Goal: Transaction & Acquisition: Subscribe to service/newsletter

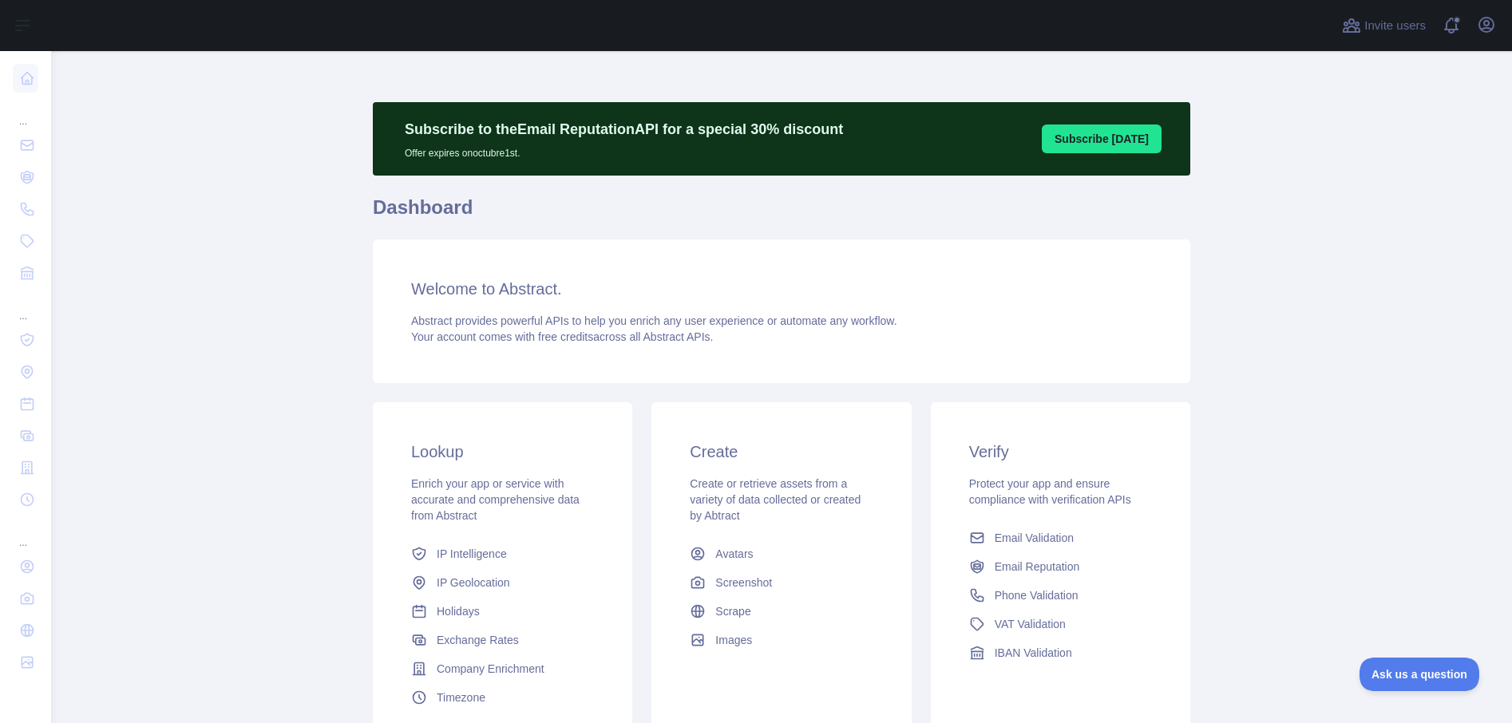
click at [1489, 28] on icon "button" at bounding box center [1486, 25] width 14 height 14
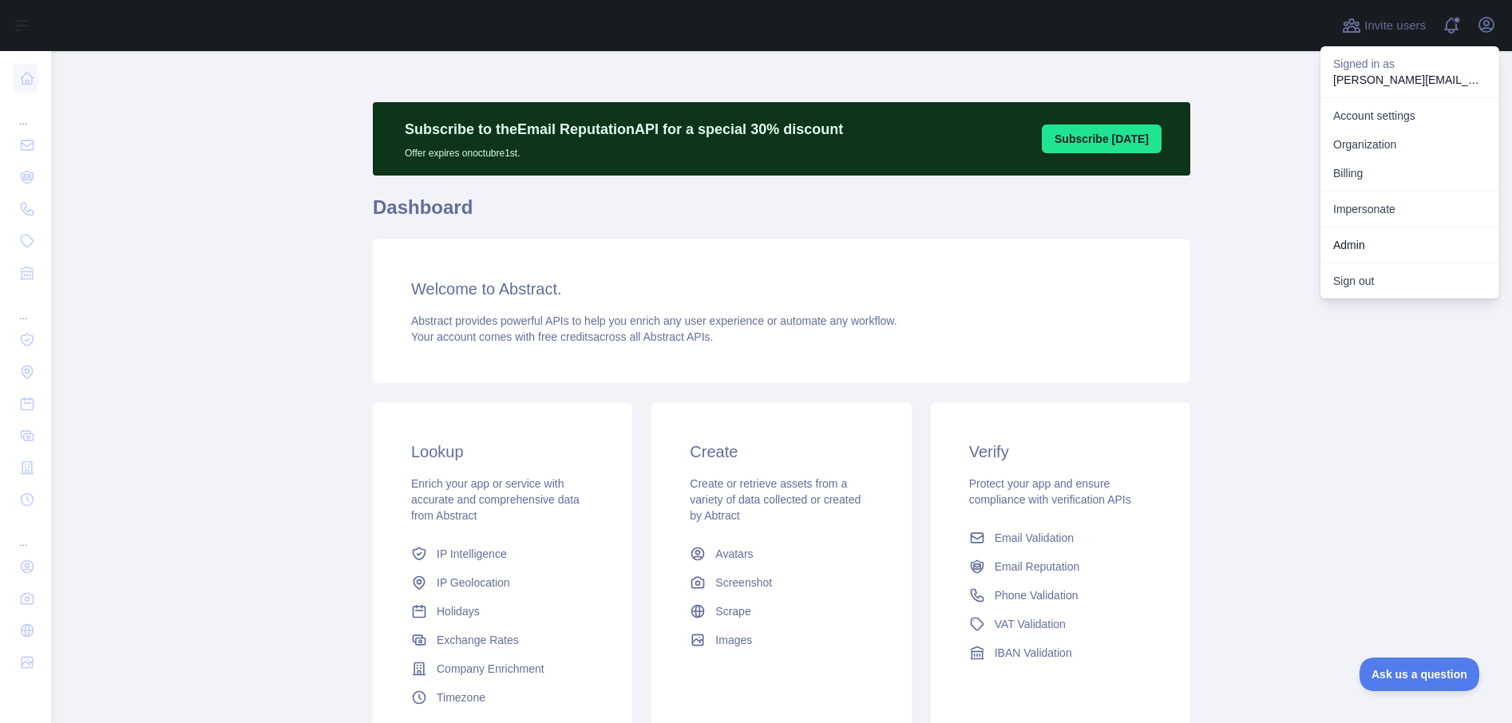
click at [1364, 240] on link "Admin" at bounding box center [1410, 245] width 179 height 29
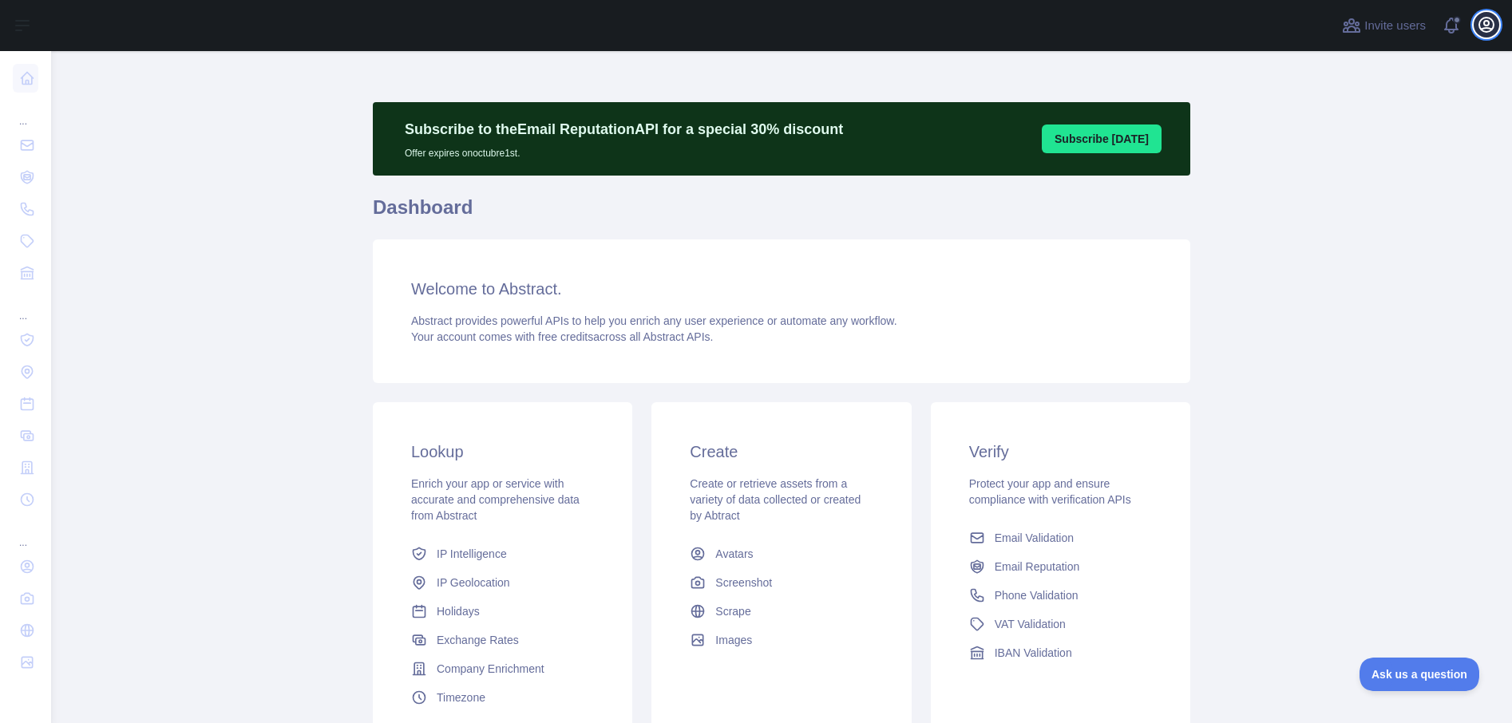
click at [1482, 27] on icon "button" at bounding box center [1486, 24] width 19 height 19
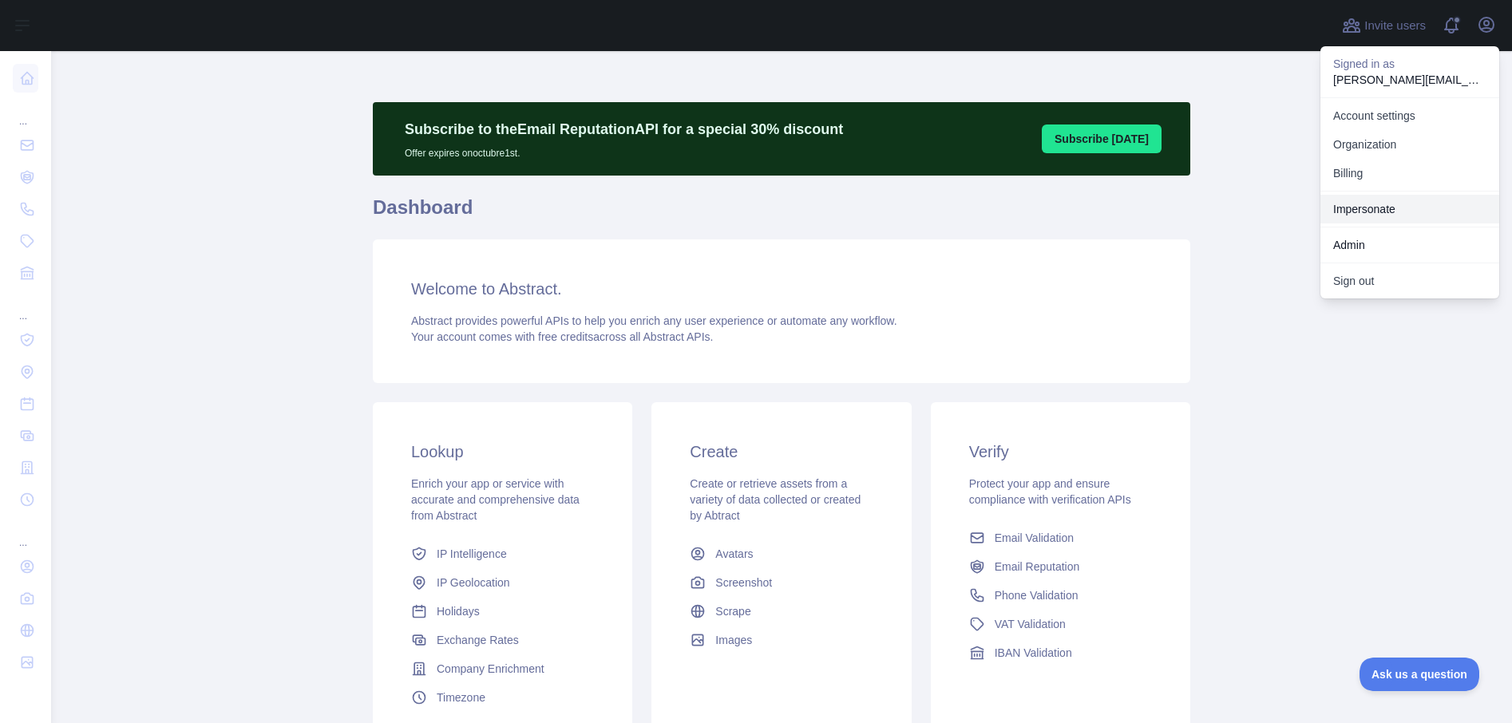
click at [1379, 198] on link "Impersonate" at bounding box center [1410, 209] width 179 height 29
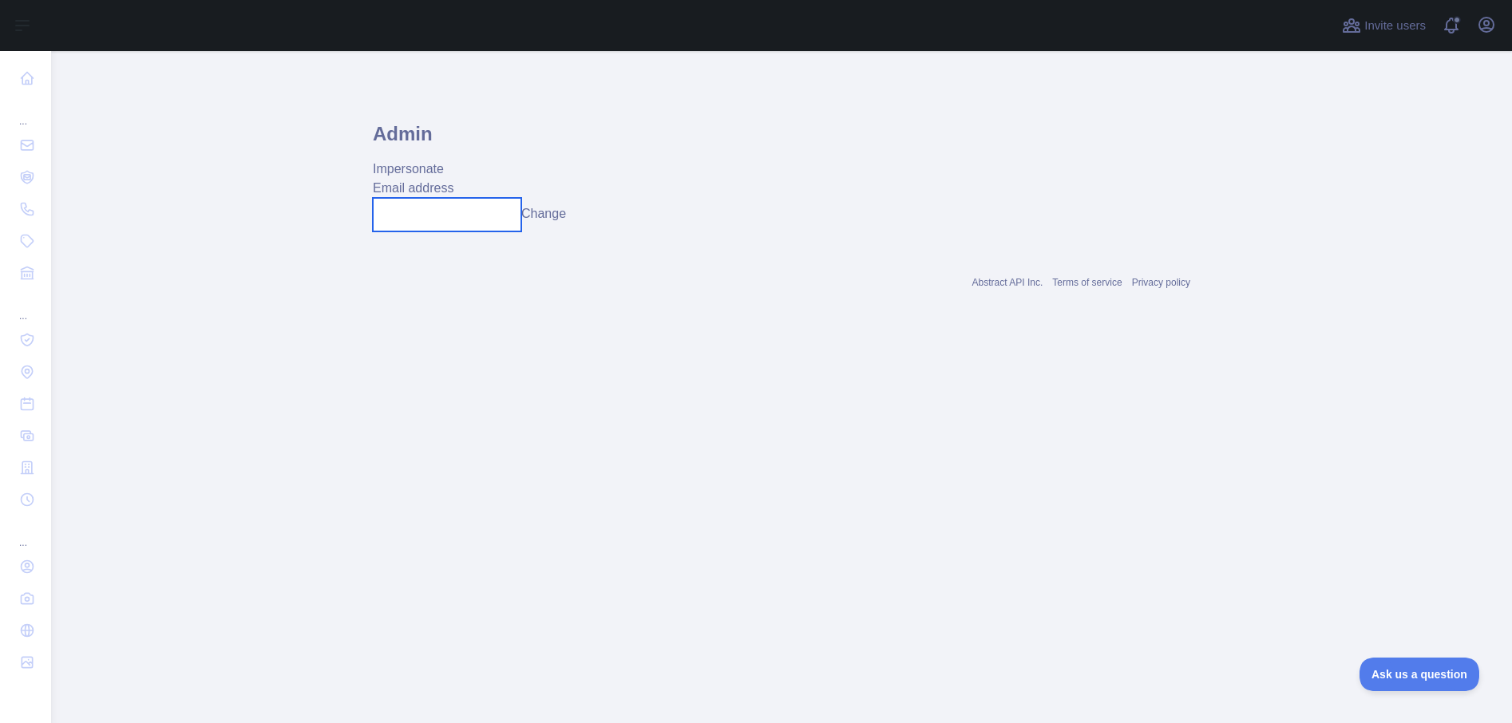
click at [468, 212] on input "text" at bounding box center [447, 215] width 148 height 34
paste input "**********"
type input "**********"
click at [565, 213] on button "Change" at bounding box center [555, 213] width 45 height 19
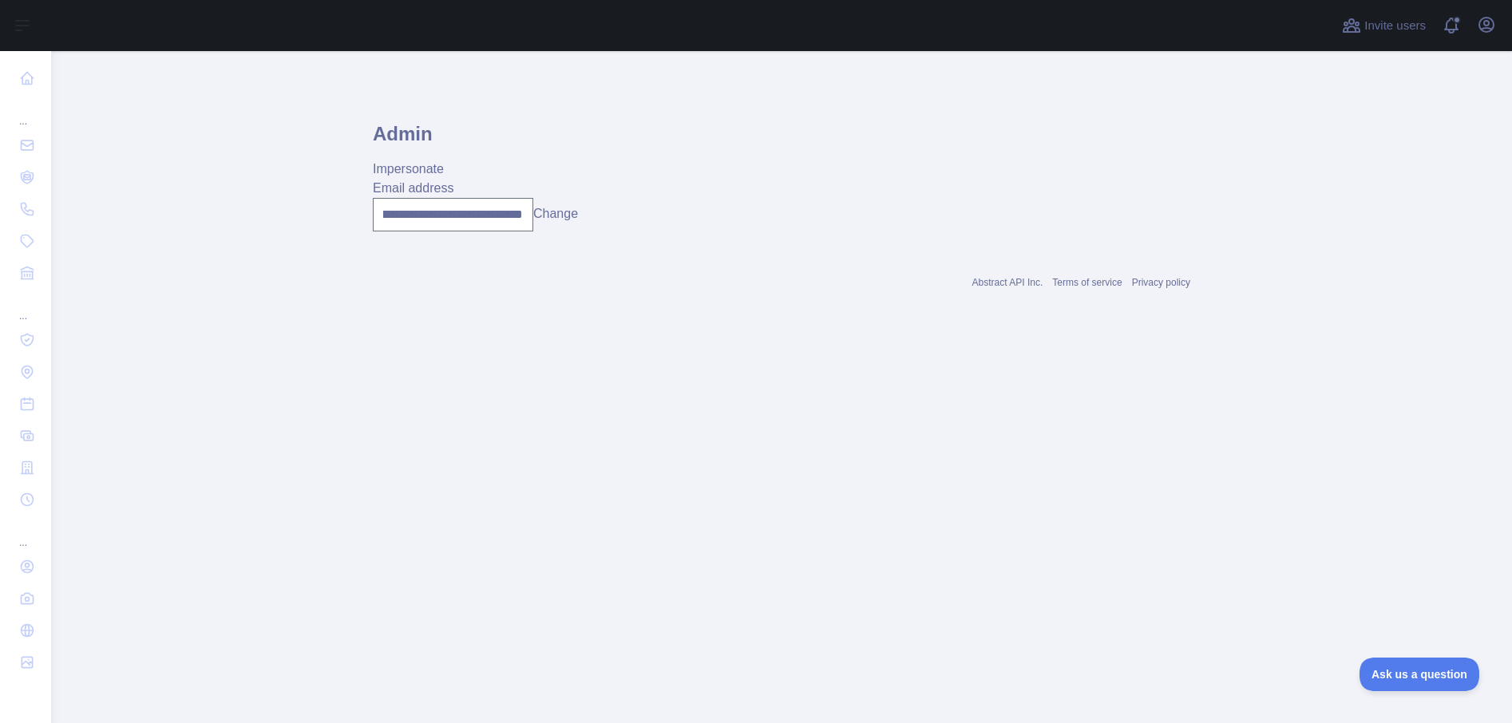
scroll to position [0, 0]
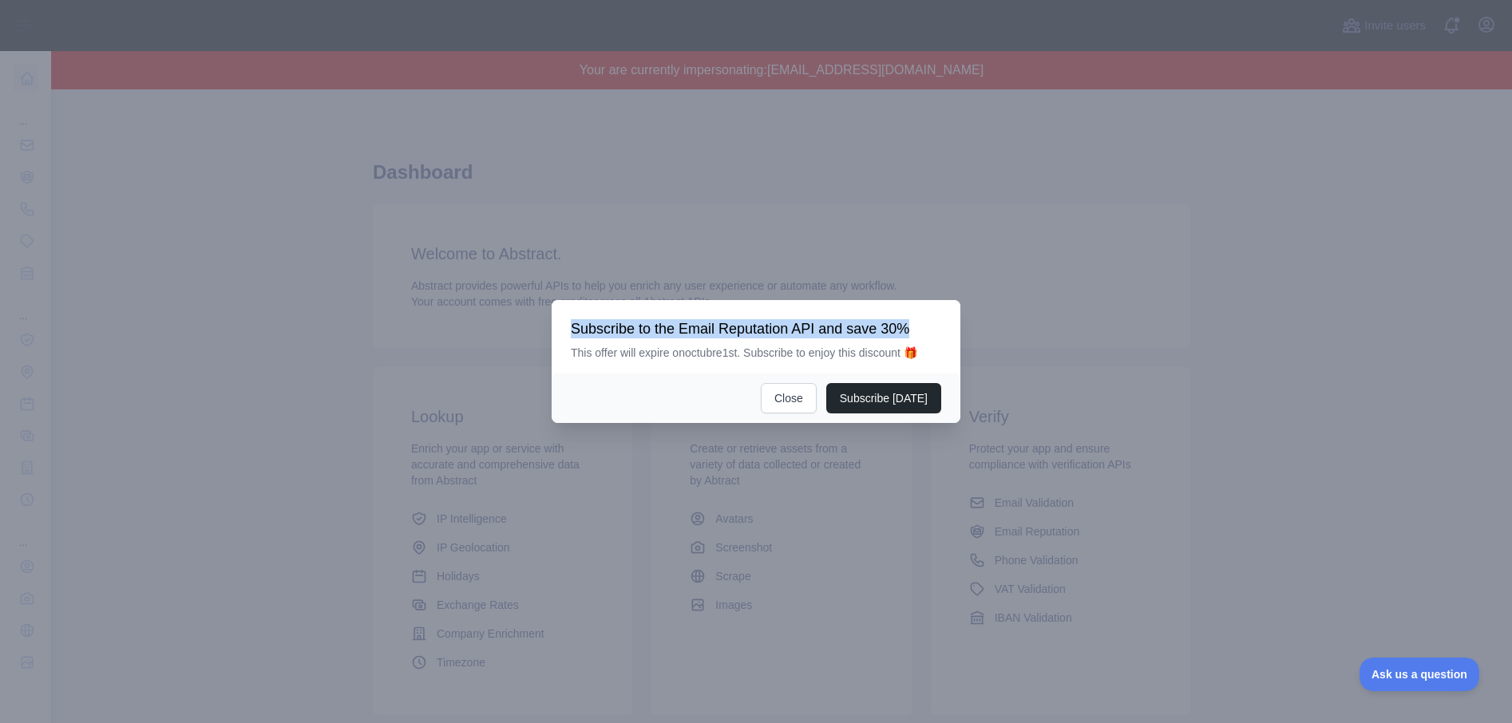
drag, startPoint x: 572, startPoint y: 329, endPoint x: 914, endPoint y: 327, distance: 342.5
click at [914, 327] on h3 "Subscribe to the Email Reputation API and save 30%" at bounding box center [756, 328] width 370 height 19
click at [915, 327] on h3 "Subscribe to the Email Reputation API and save 30%" at bounding box center [756, 328] width 370 height 19
click at [801, 394] on button "Close" at bounding box center [789, 398] width 56 height 30
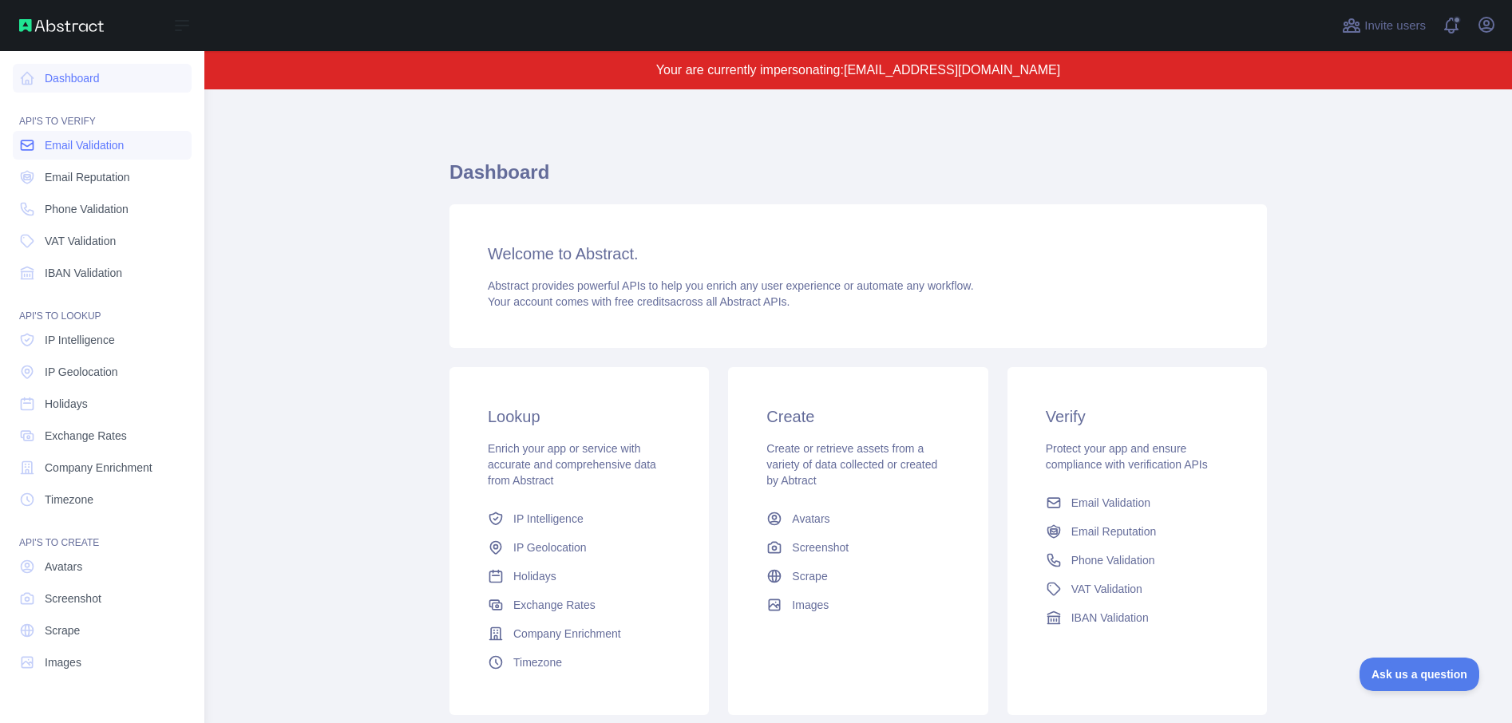
click at [68, 144] on span "Email Validation" at bounding box center [84, 145] width 79 height 16
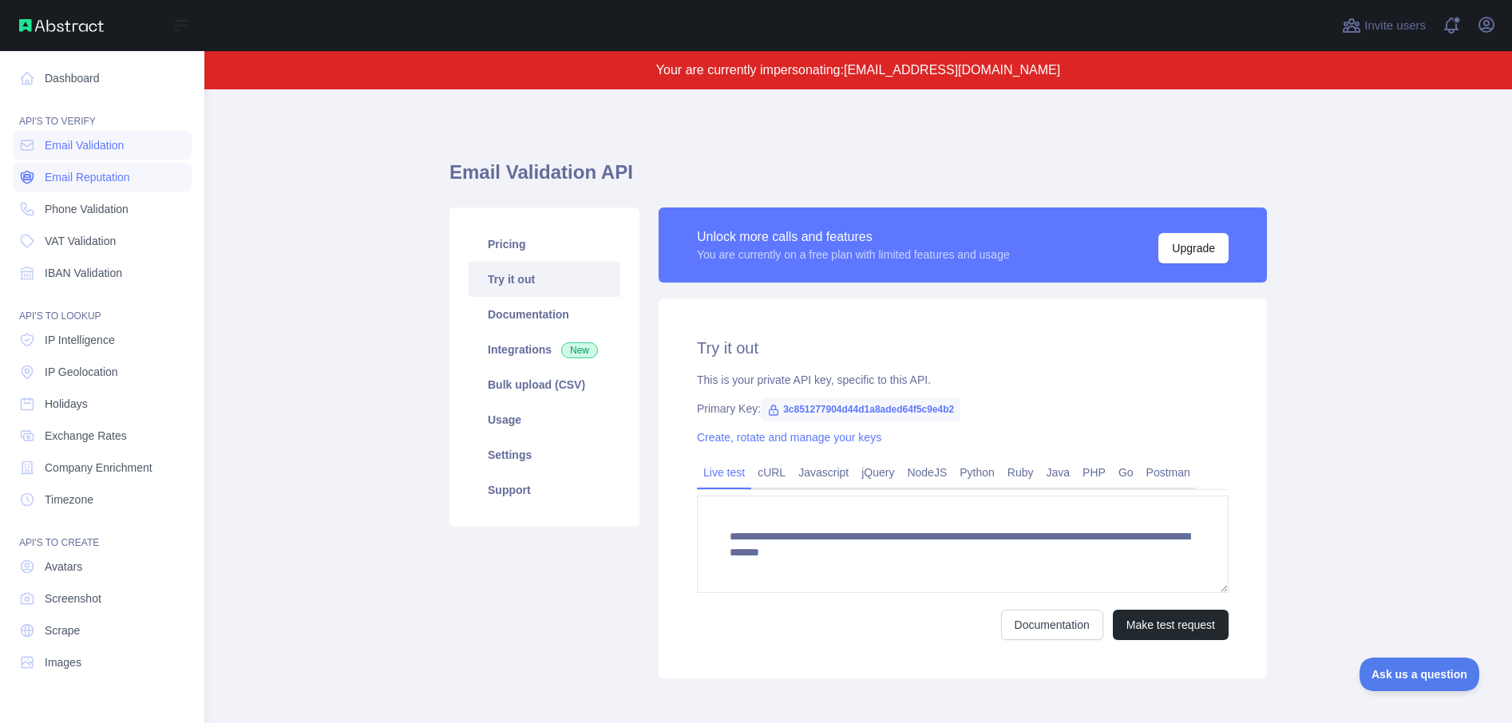
click at [67, 180] on span "Email Reputation" at bounding box center [87, 177] width 85 height 16
click at [81, 215] on span "Phone Validation" at bounding box center [87, 209] width 84 height 16
click at [87, 250] on link "VAT Validation" at bounding box center [102, 241] width 179 height 29
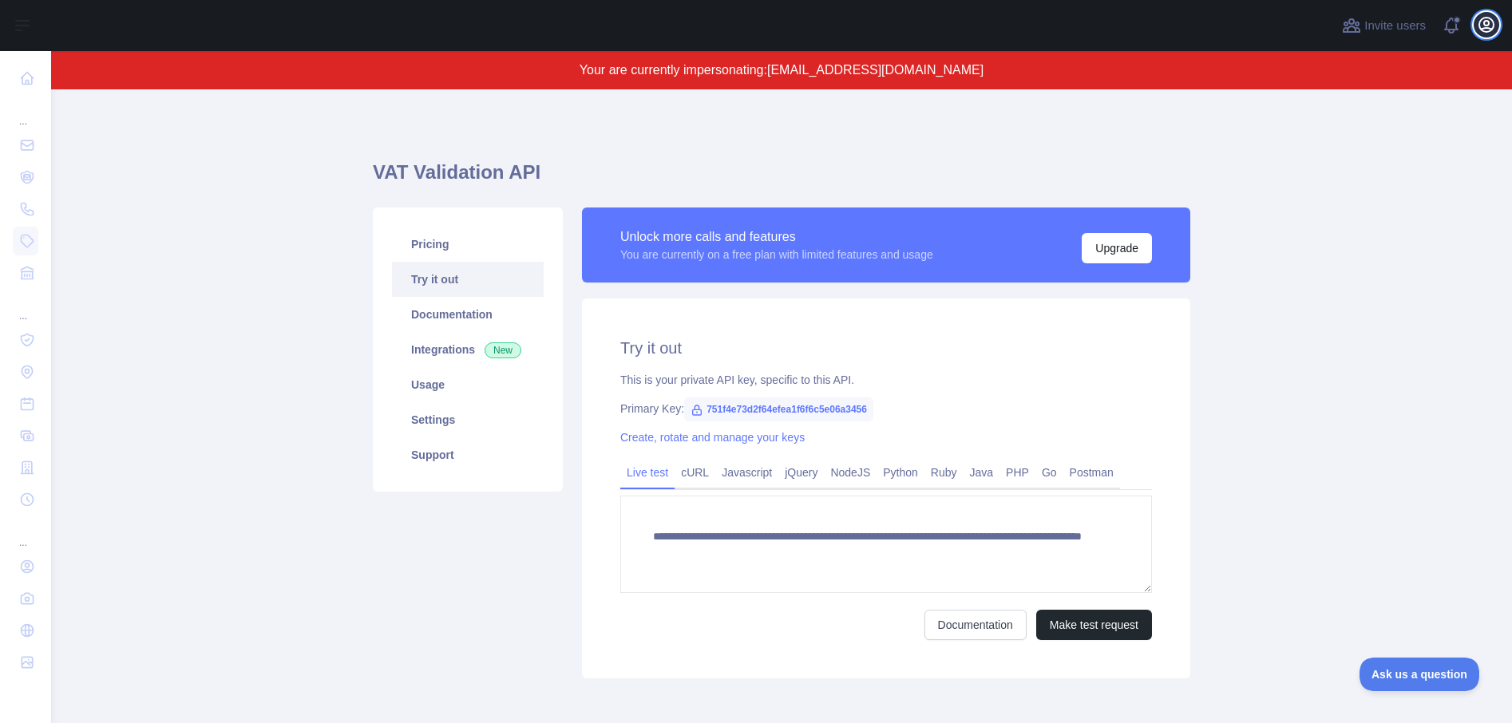
click at [1486, 22] on icon "button" at bounding box center [1486, 24] width 19 height 19
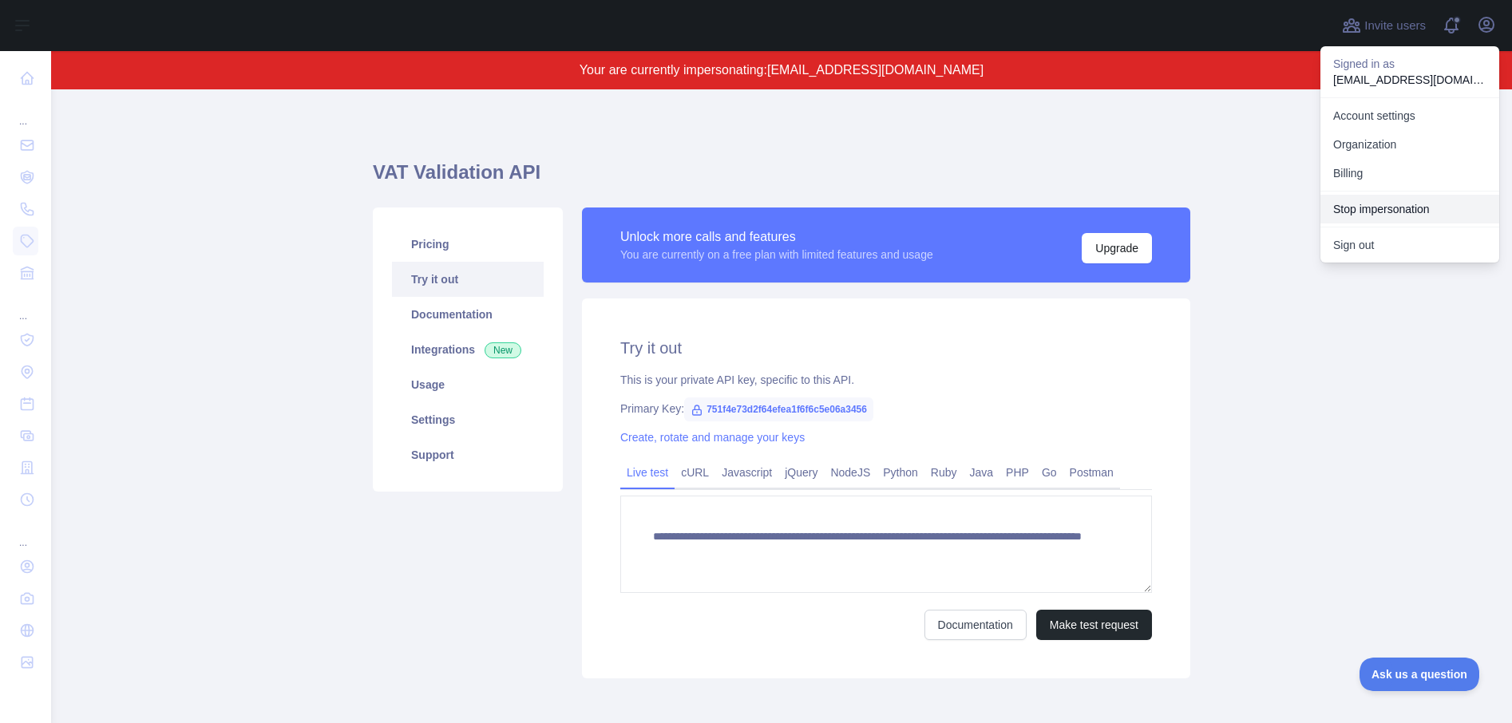
click at [1396, 196] on button "Stop impersonation" at bounding box center [1410, 209] width 179 height 29
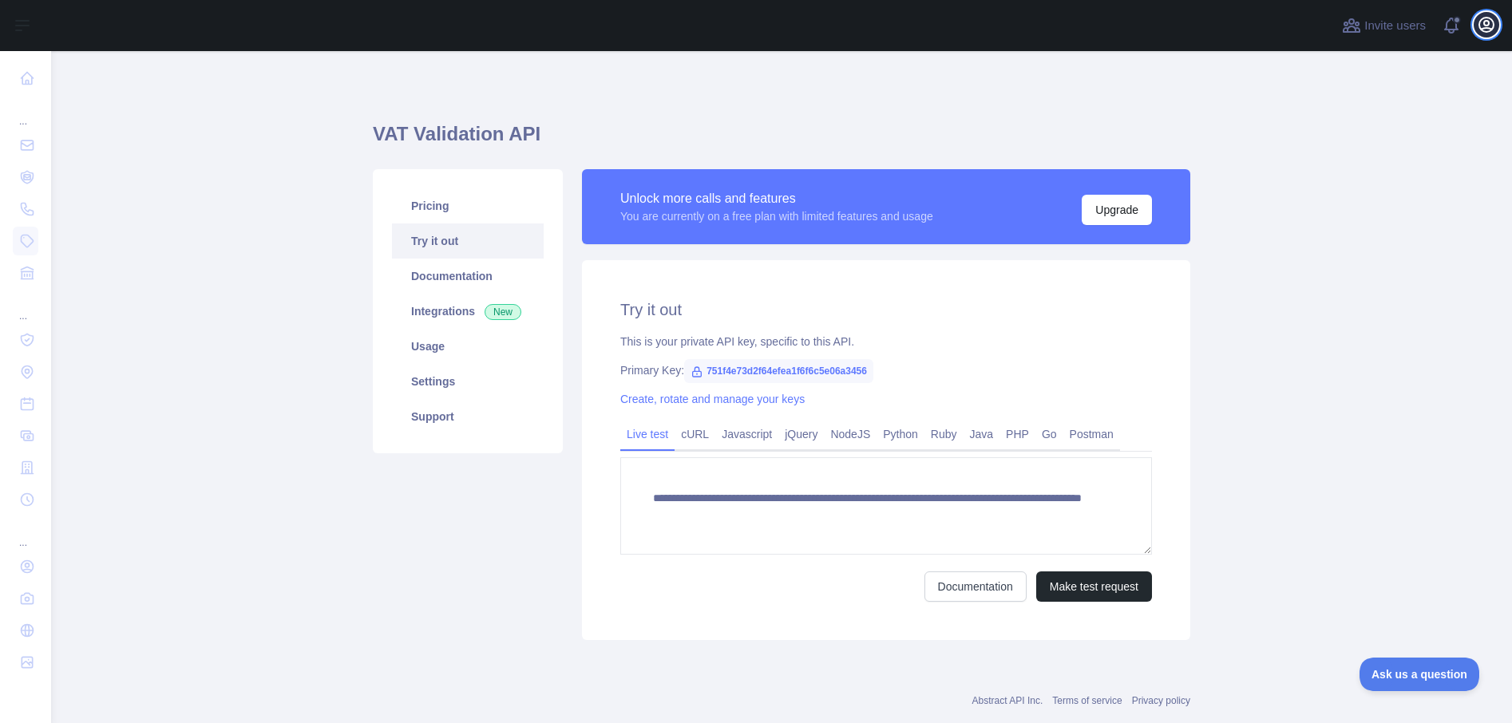
click at [1483, 29] on icon "button" at bounding box center [1486, 24] width 19 height 19
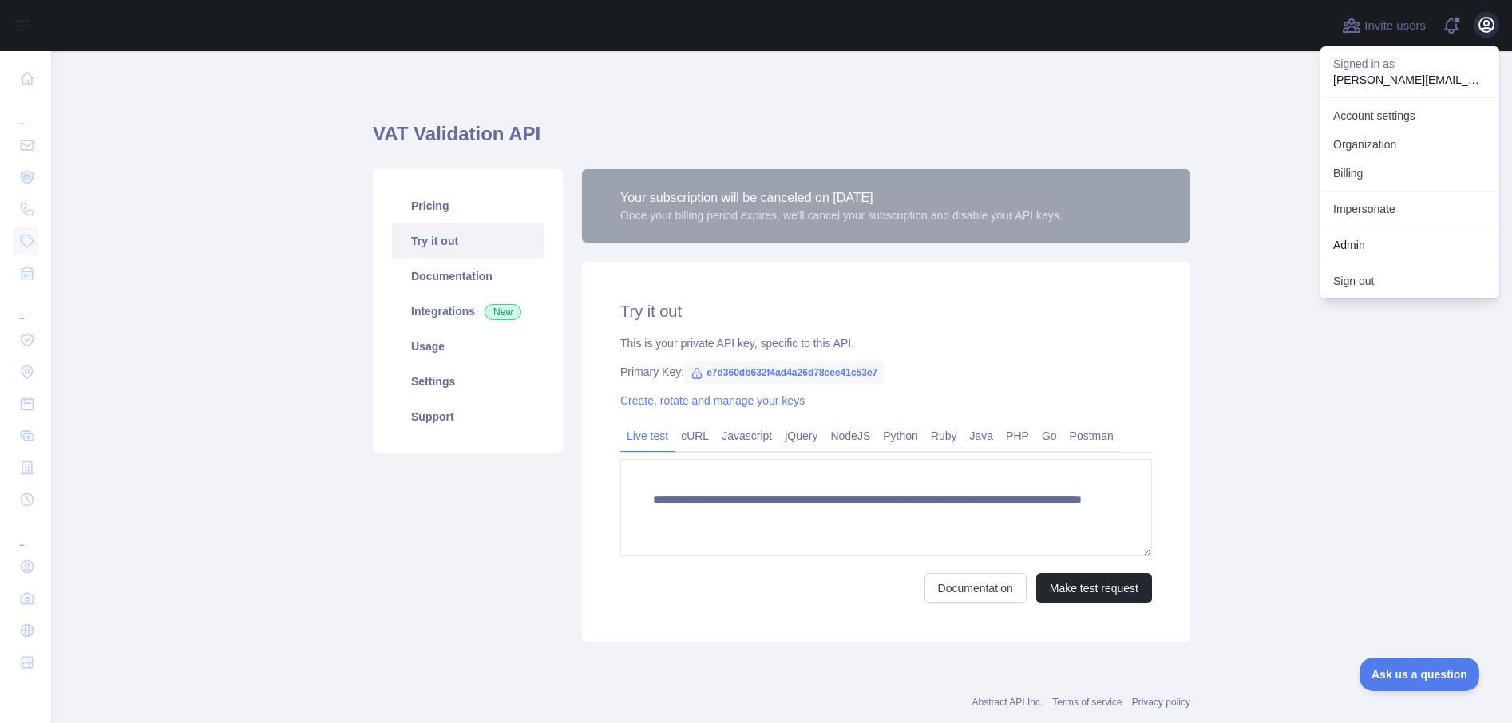
type textarea "**********"
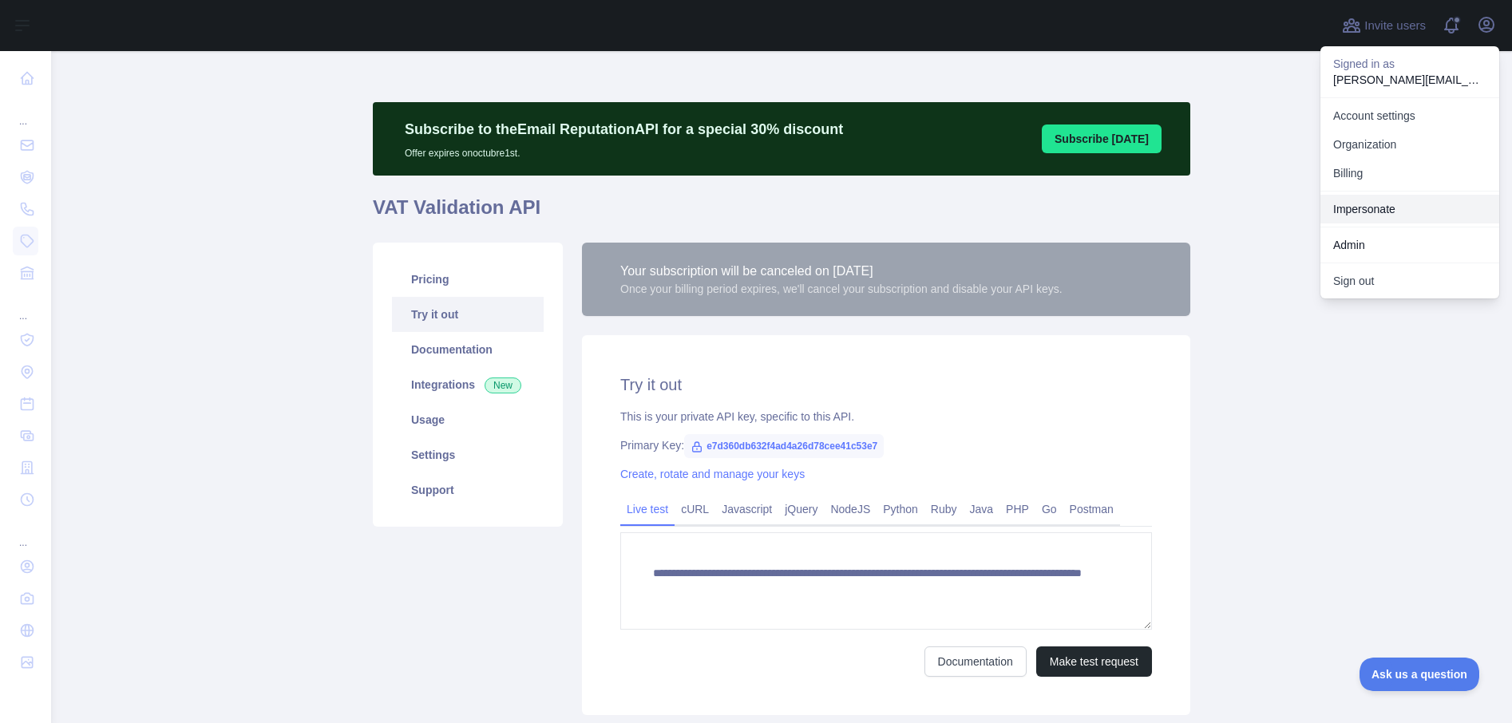
click at [1362, 210] on link "Impersonate" at bounding box center [1410, 209] width 179 height 29
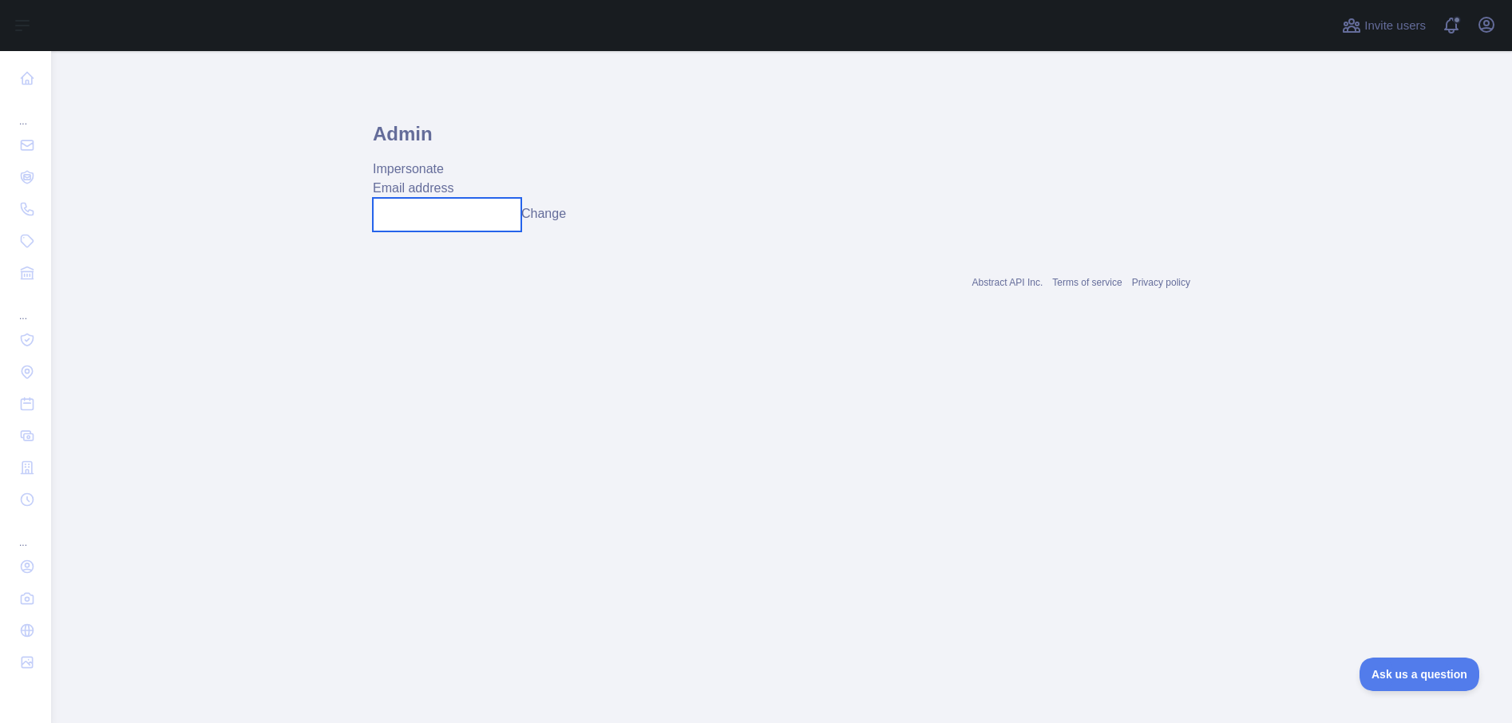
click at [461, 208] on input "text" at bounding box center [447, 215] width 148 height 34
paste input "**********"
type input "**********"
click at [558, 213] on button "Change" at bounding box center [555, 213] width 45 height 19
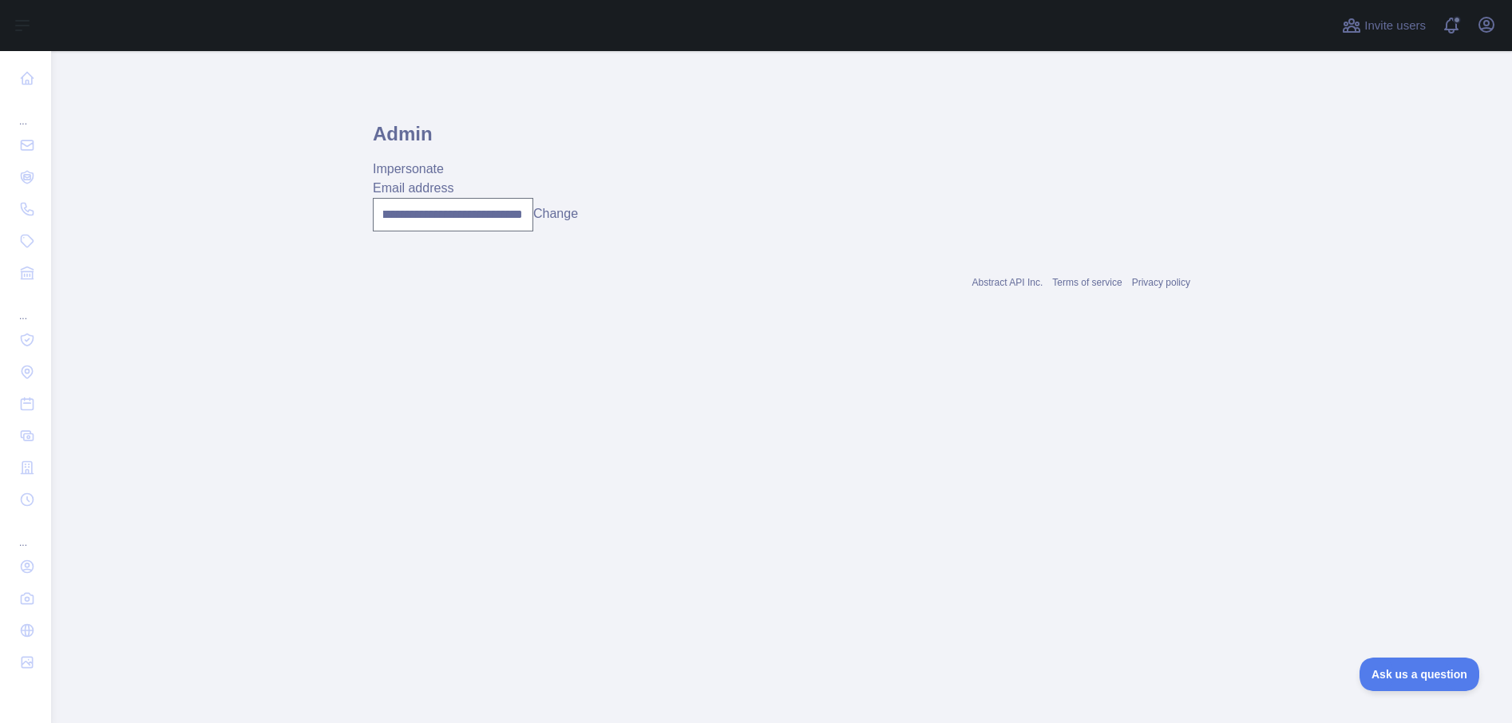
scroll to position [0, 0]
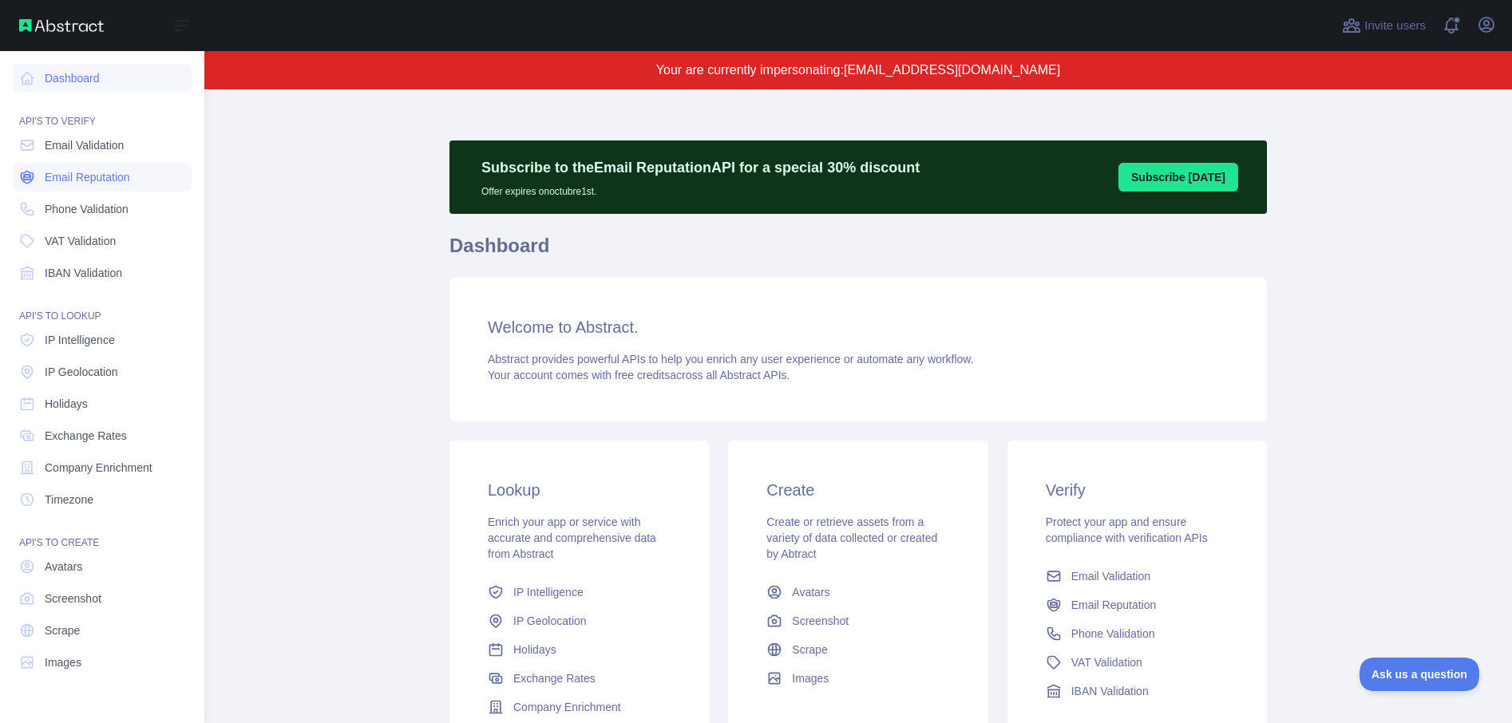
click at [65, 184] on span "Email Reputation" at bounding box center [87, 177] width 85 height 16
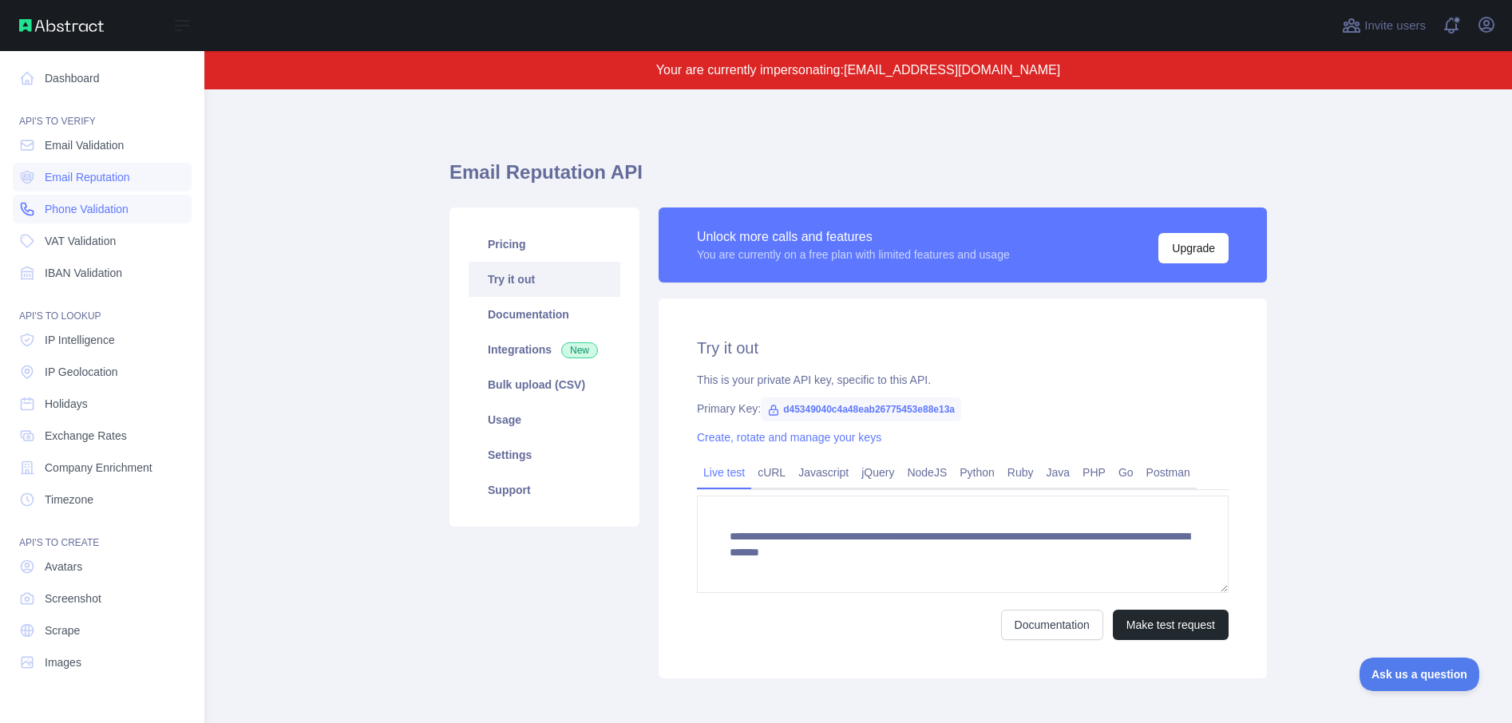
click at [69, 207] on span "Phone Validation" at bounding box center [87, 209] width 84 height 16
click at [74, 241] on span "VAT Validation" at bounding box center [80, 241] width 71 height 16
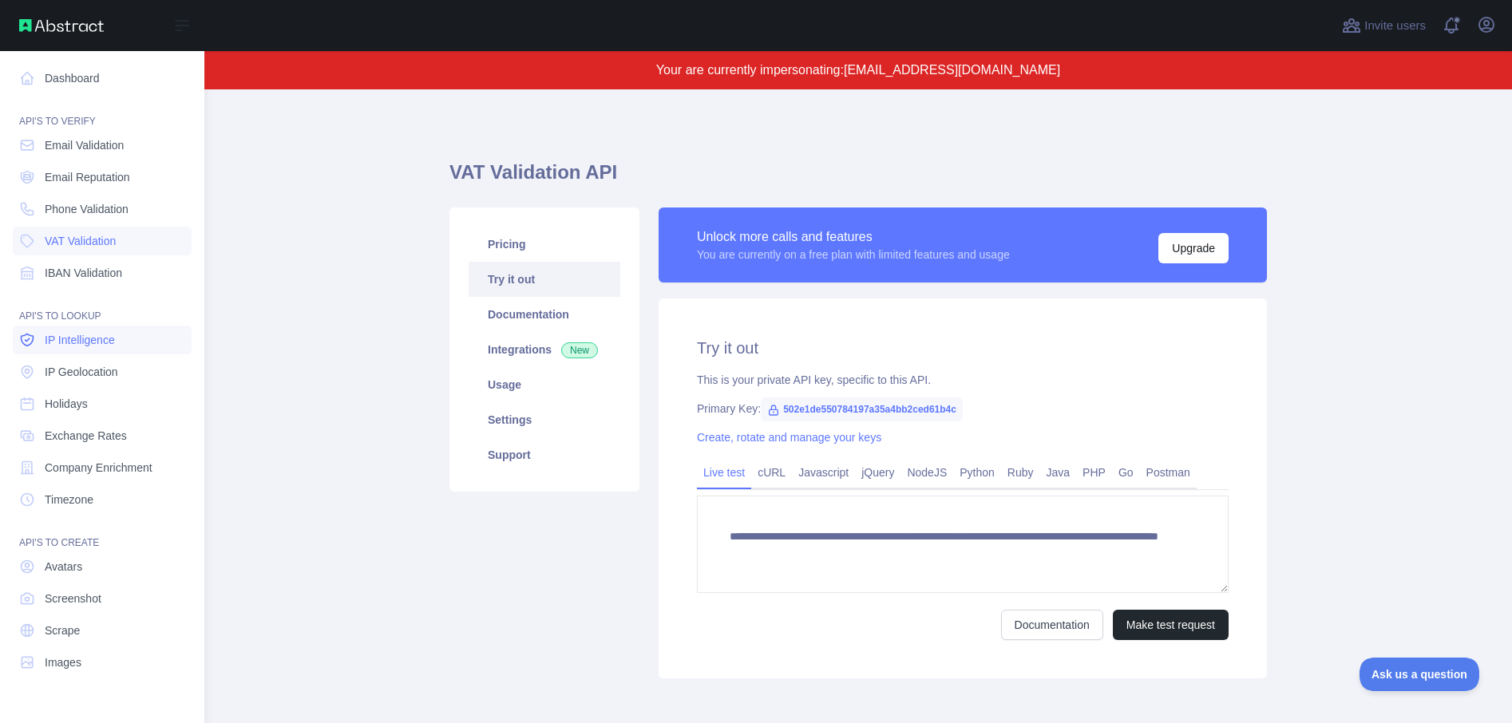
click at [89, 343] on span "IP Intelligence" at bounding box center [80, 340] width 70 height 16
click at [93, 400] on link "Holidays" at bounding box center [102, 404] width 179 height 29
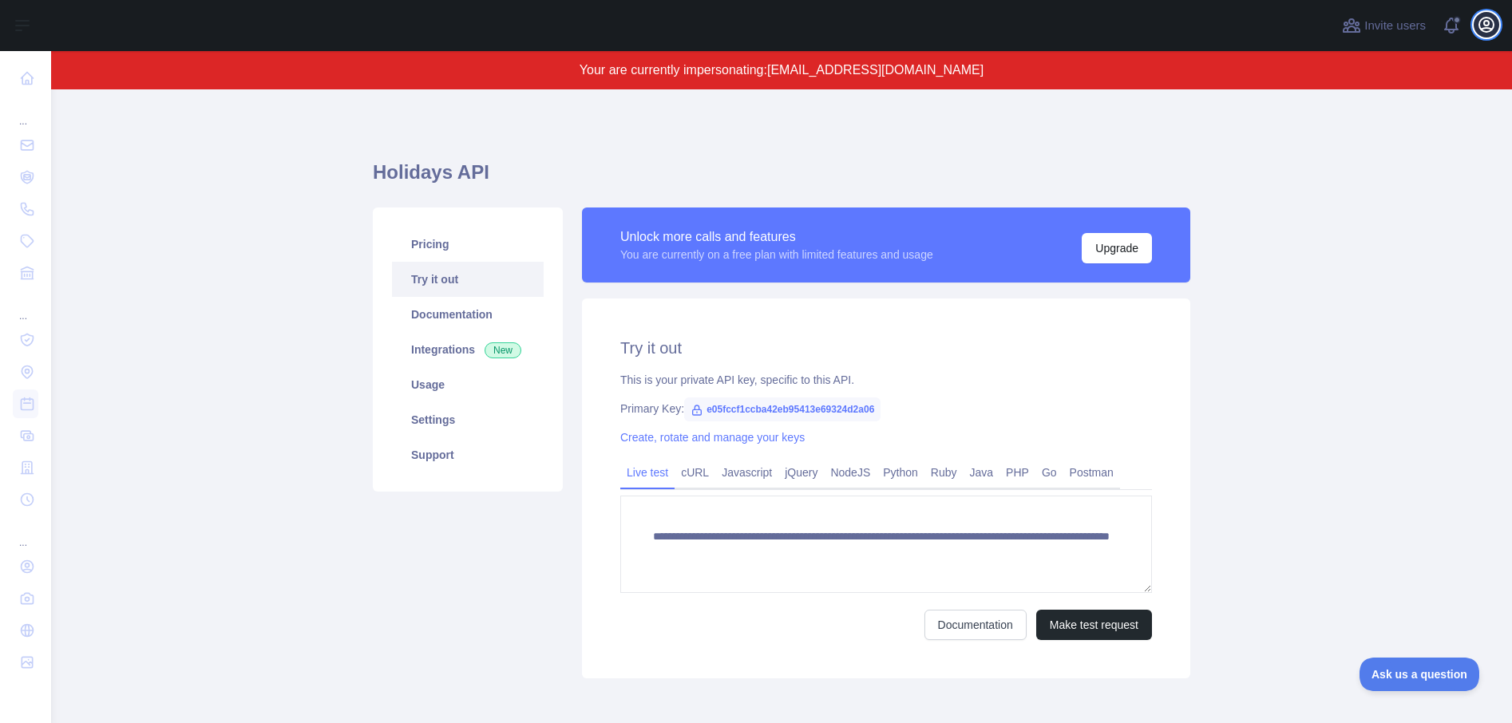
click at [1491, 22] on icon "button" at bounding box center [1486, 24] width 19 height 19
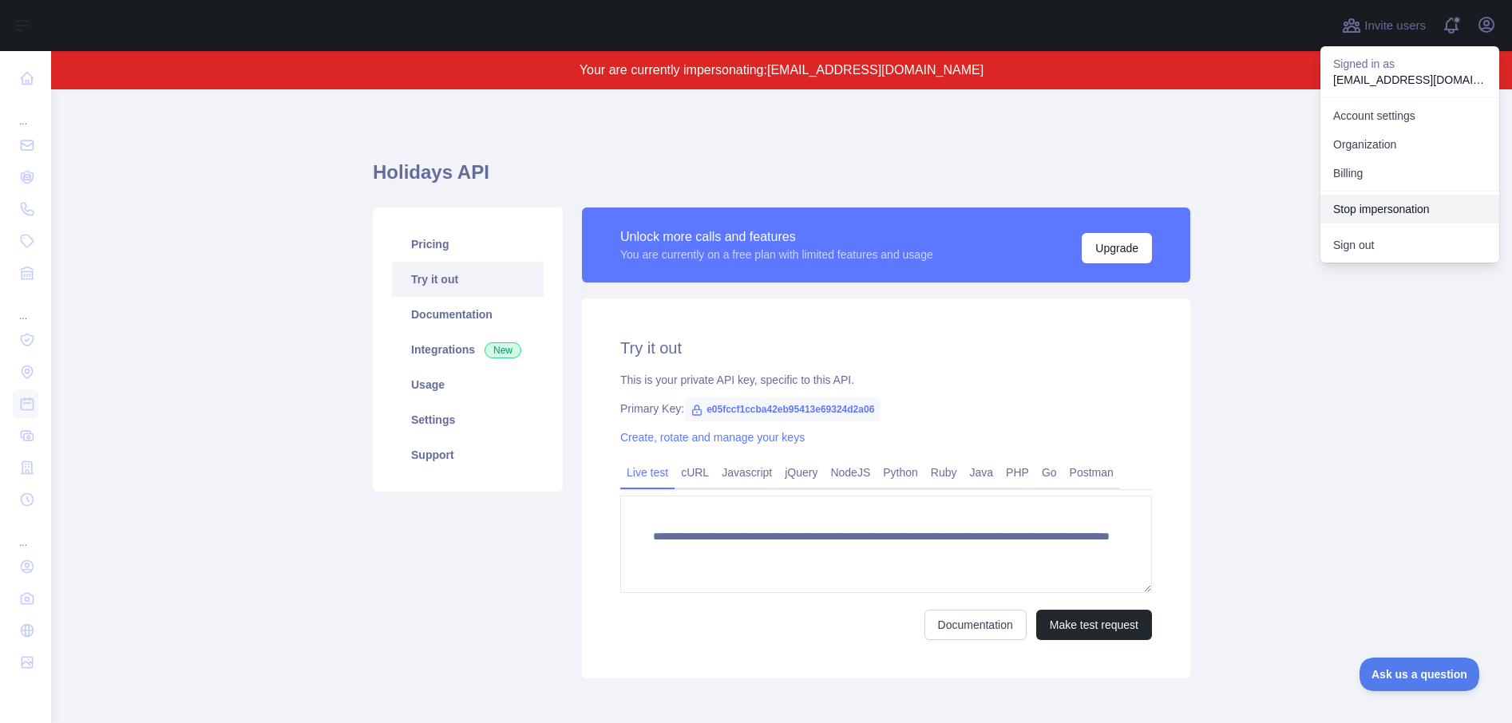
click at [1371, 204] on button "Stop impersonation" at bounding box center [1410, 209] width 179 height 29
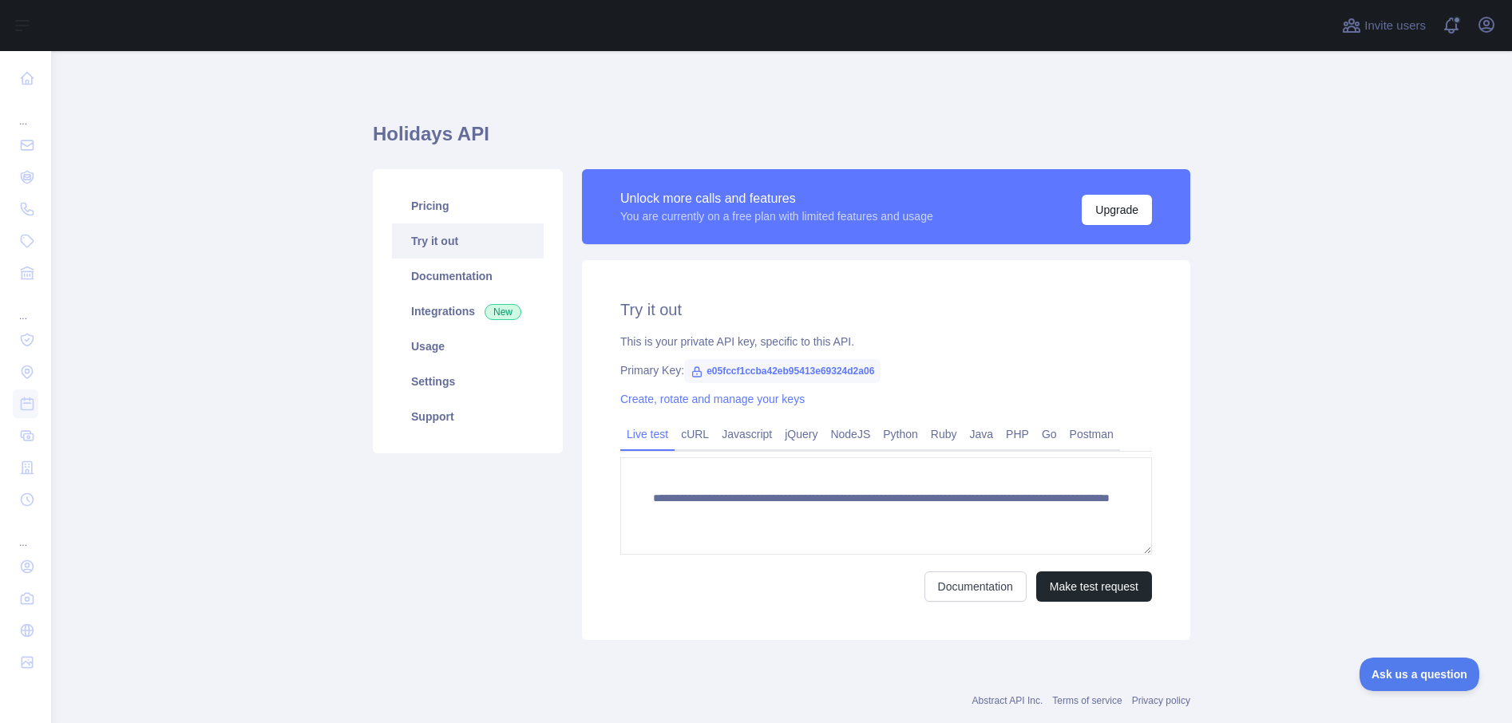
click at [281, 165] on main "**********" at bounding box center [781, 387] width 1461 height 672
type textarea "**********"
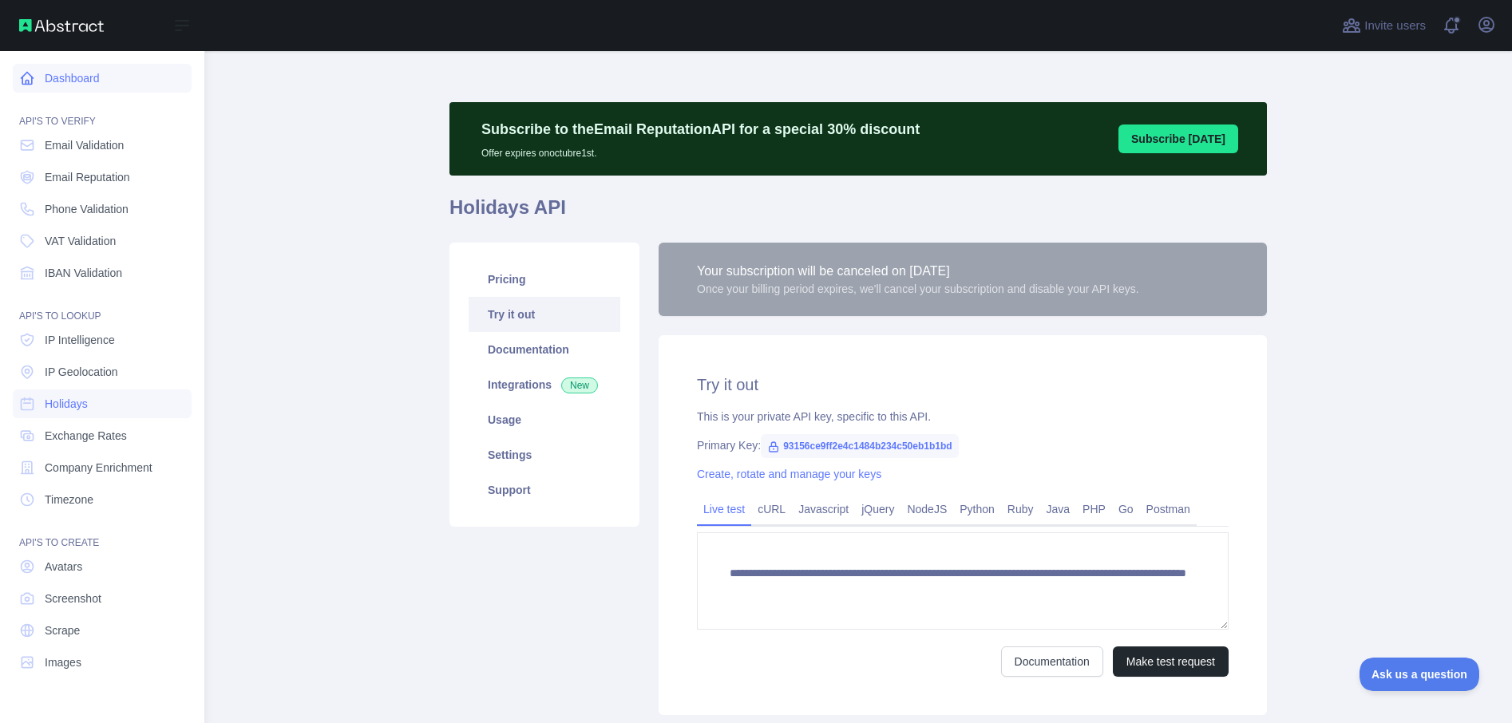
click at [57, 85] on link "Dashboard" at bounding box center [102, 78] width 179 height 29
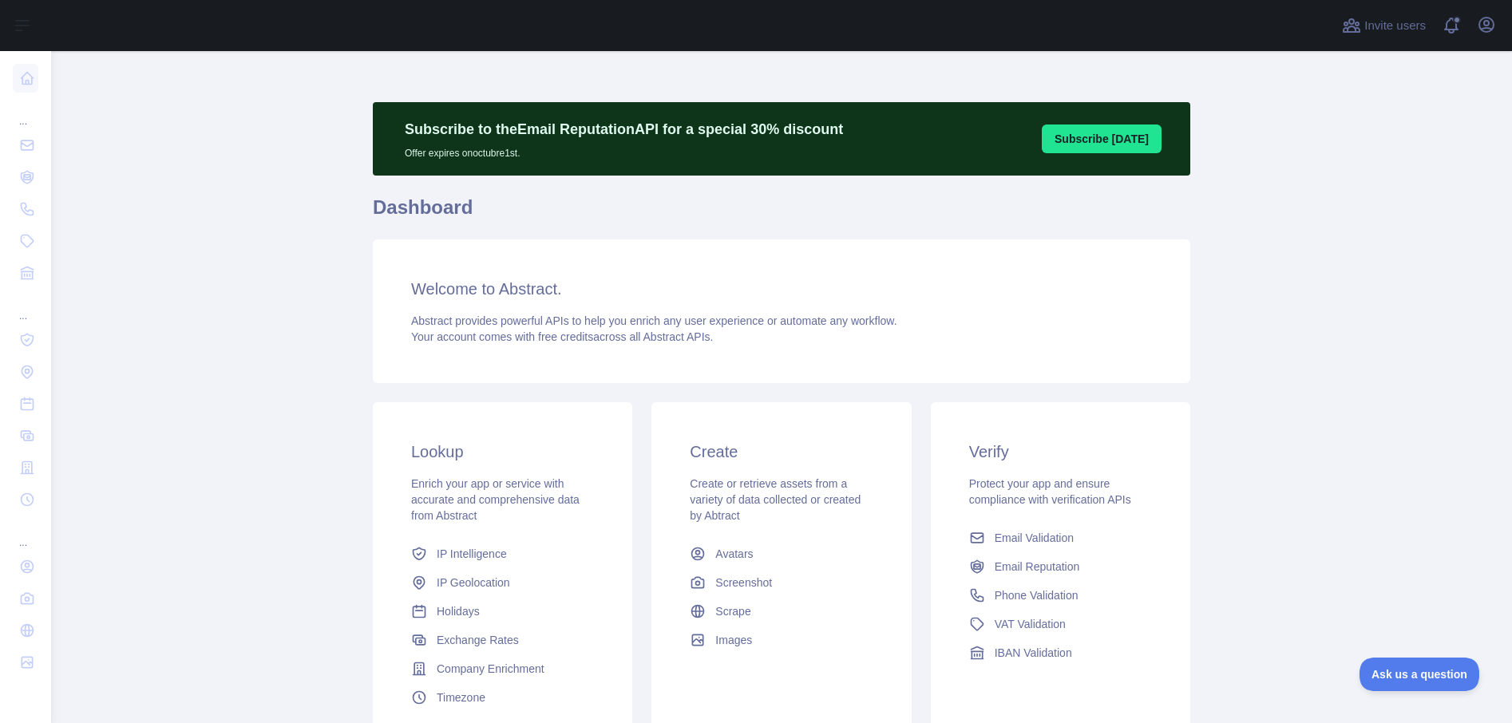
click at [267, 200] on main "Subscribe to the Email Reputation API for a special 30 % discount Offer expires…" at bounding box center [781, 387] width 1461 height 672
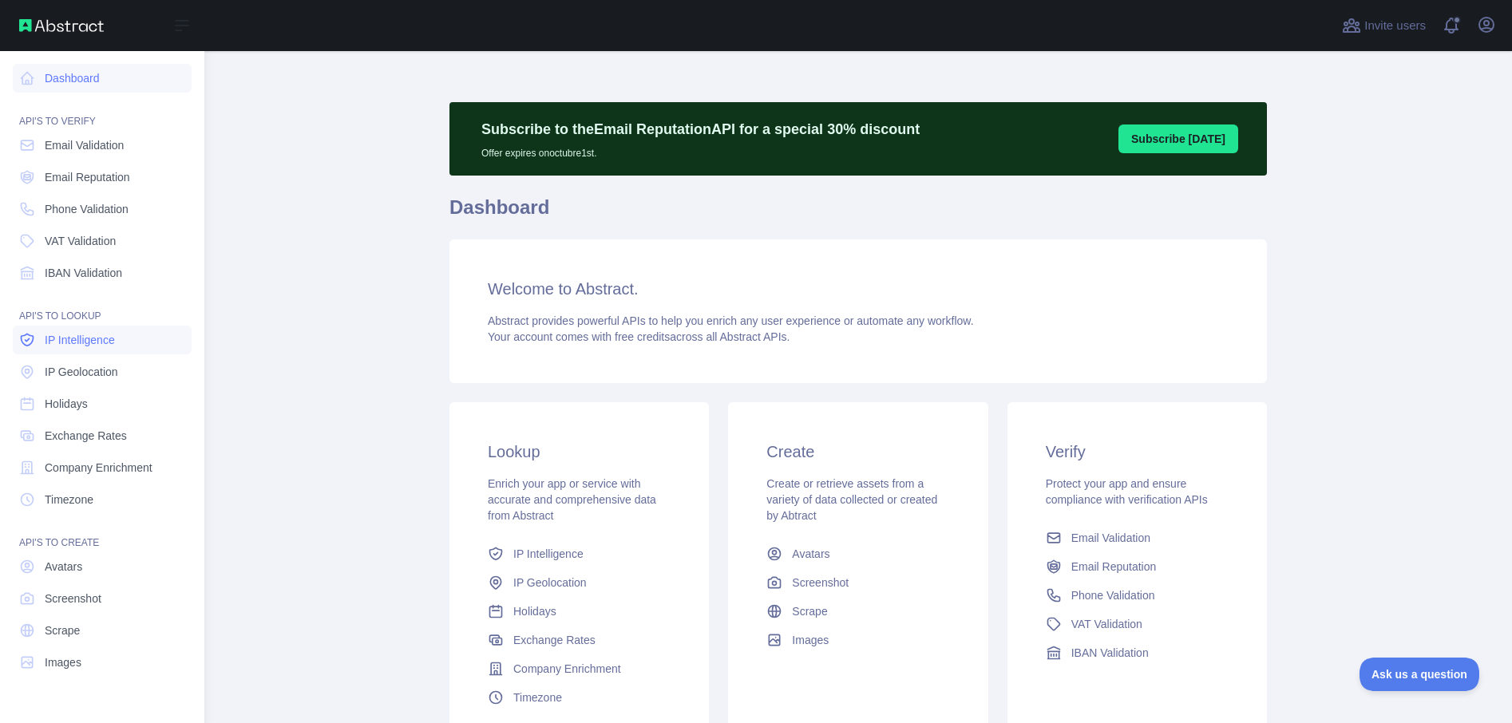
click at [87, 345] on span "IP Intelligence" at bounding box center [80, 340] width 70 height 16
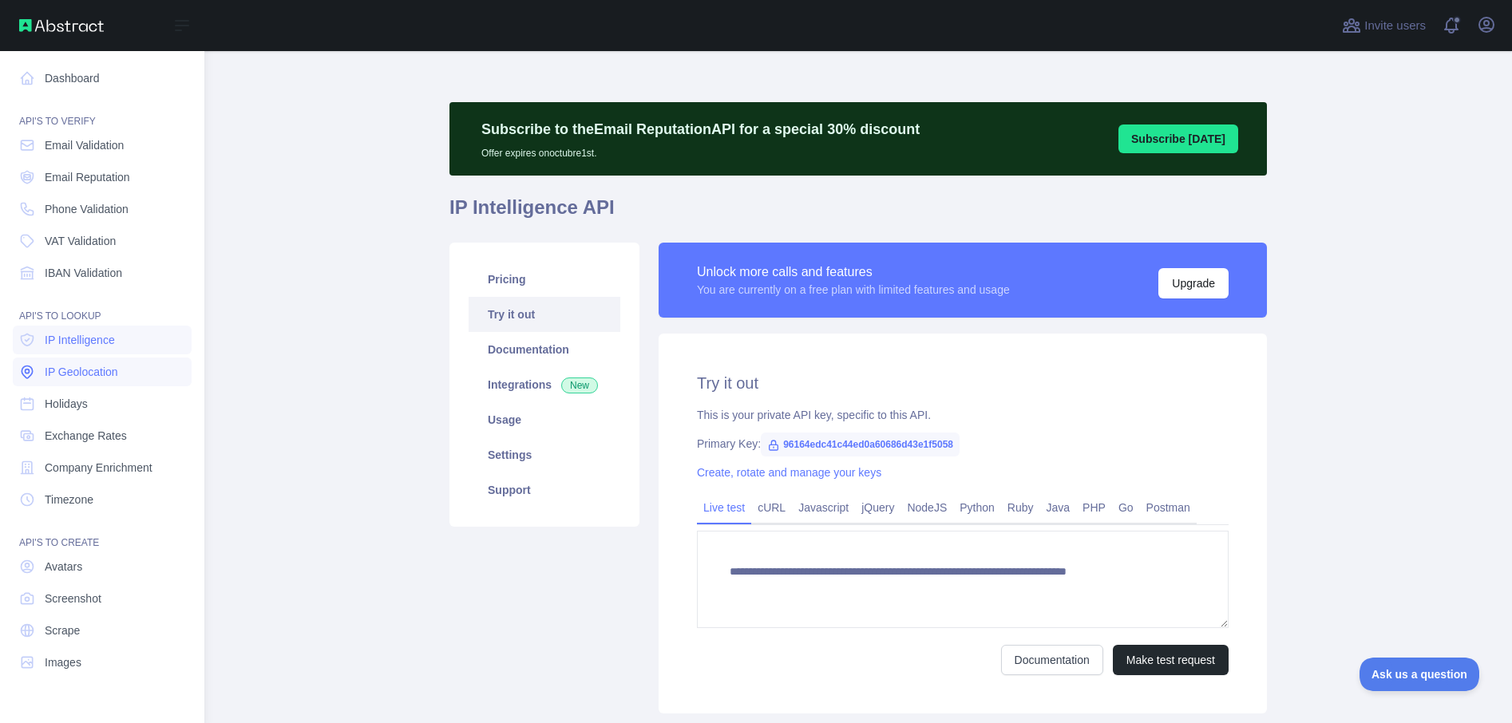
click at [86, 364] on span "IP Geolocation" at bounding box center [81, 372] width 73 height 16
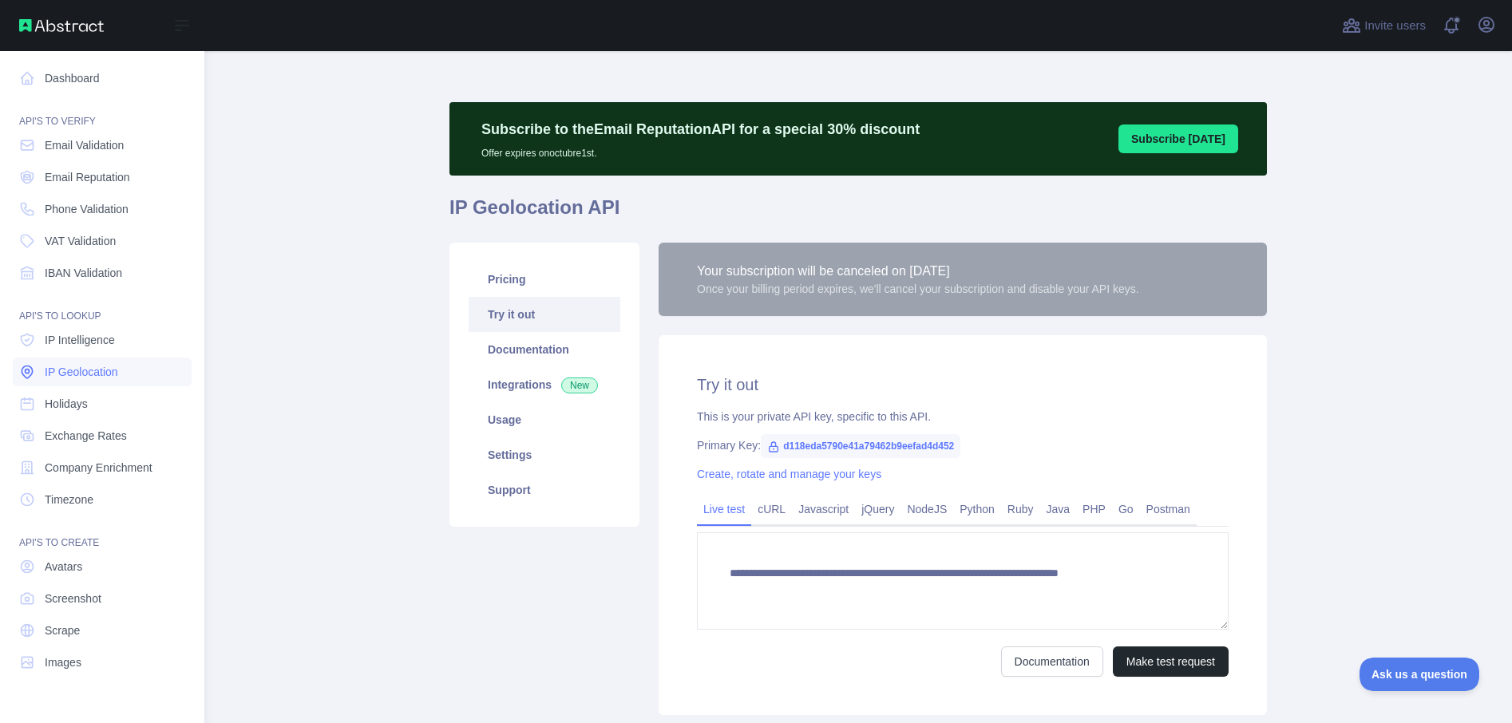
type textarea "**********"
click at [73, 402] on span "Holidays" at bounding box center [66, 404] width 43 height 16
click at [74, 438] on span "Exchange Rates" at bounding box center [86, 436] width 82 height 16
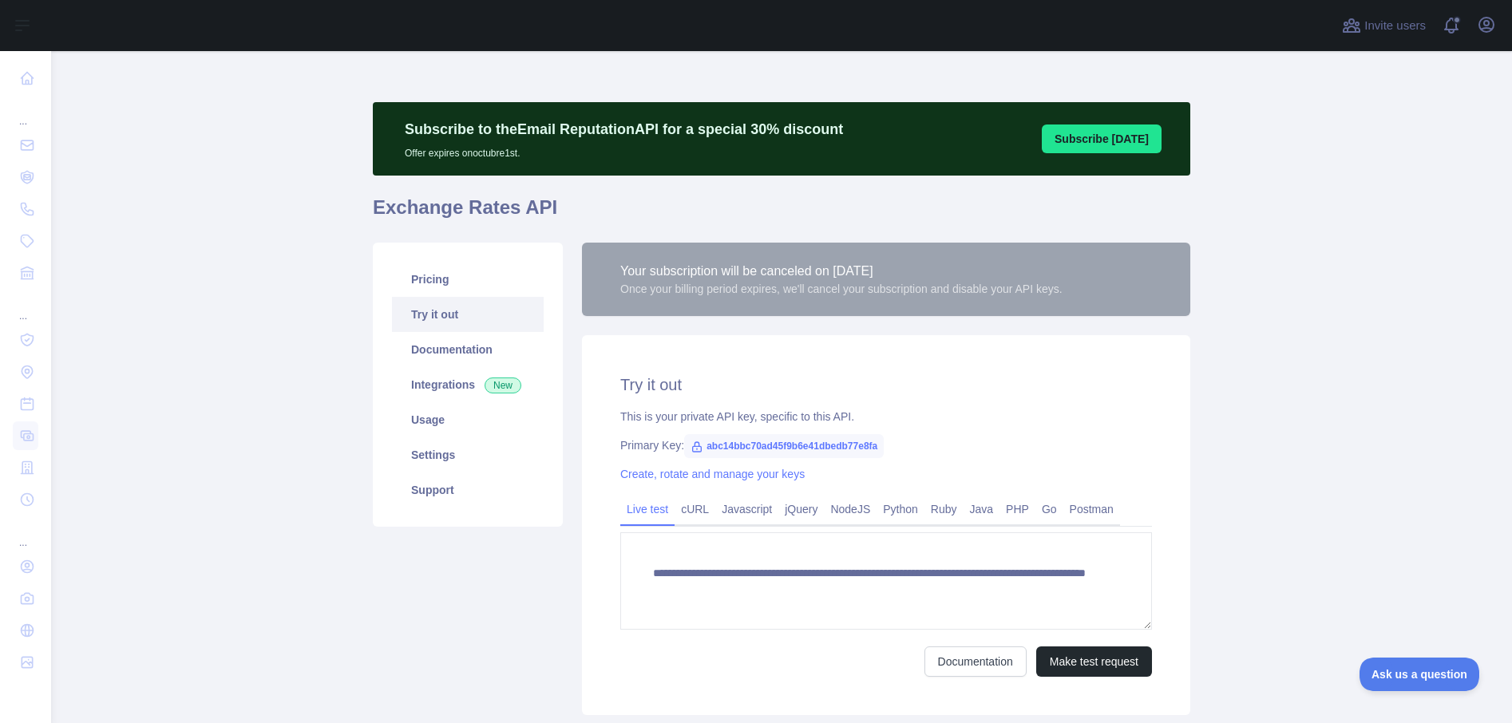
click at [235, 329] on main "**********" at bounding box center [781, 387] width 1461 height 672
click at [442, 448] on link "Settings" at bounding box center [468, 455] width 152 height 35
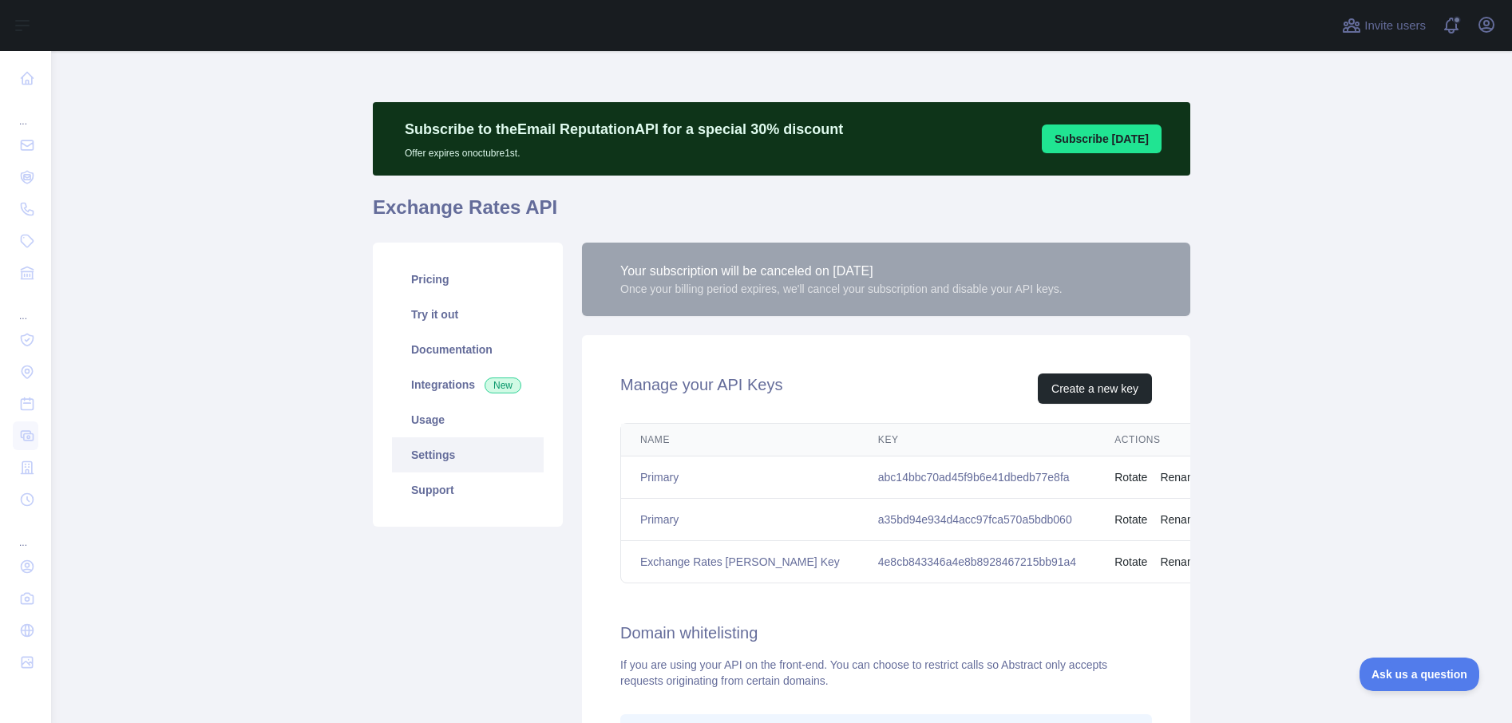
click at [981, 218] on h1 "Exchange Rates API" at bounding box center [782, 214] width 818 height 38
click at [691, 233] on div "Pricing Try it out Documentation Integrations New Usage Settings Support Your s…" at bounding box center [781, 616] width 837 height 767
click at [1483, 29] on icon "button" at bounding box center [1486, 25] width 14 height 14
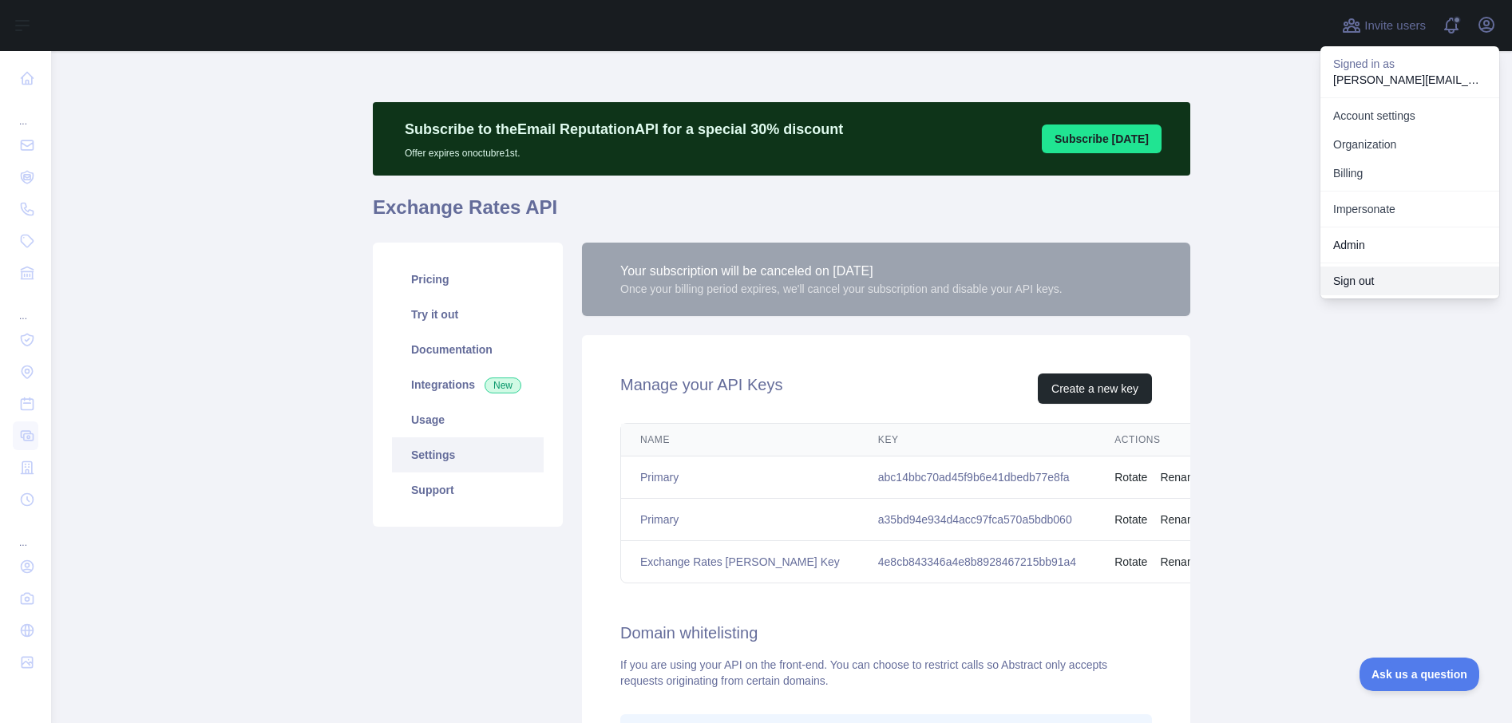
click at [1370, 284] on button "Sign out" at bounding box center [1410, 281] width 179 height 29
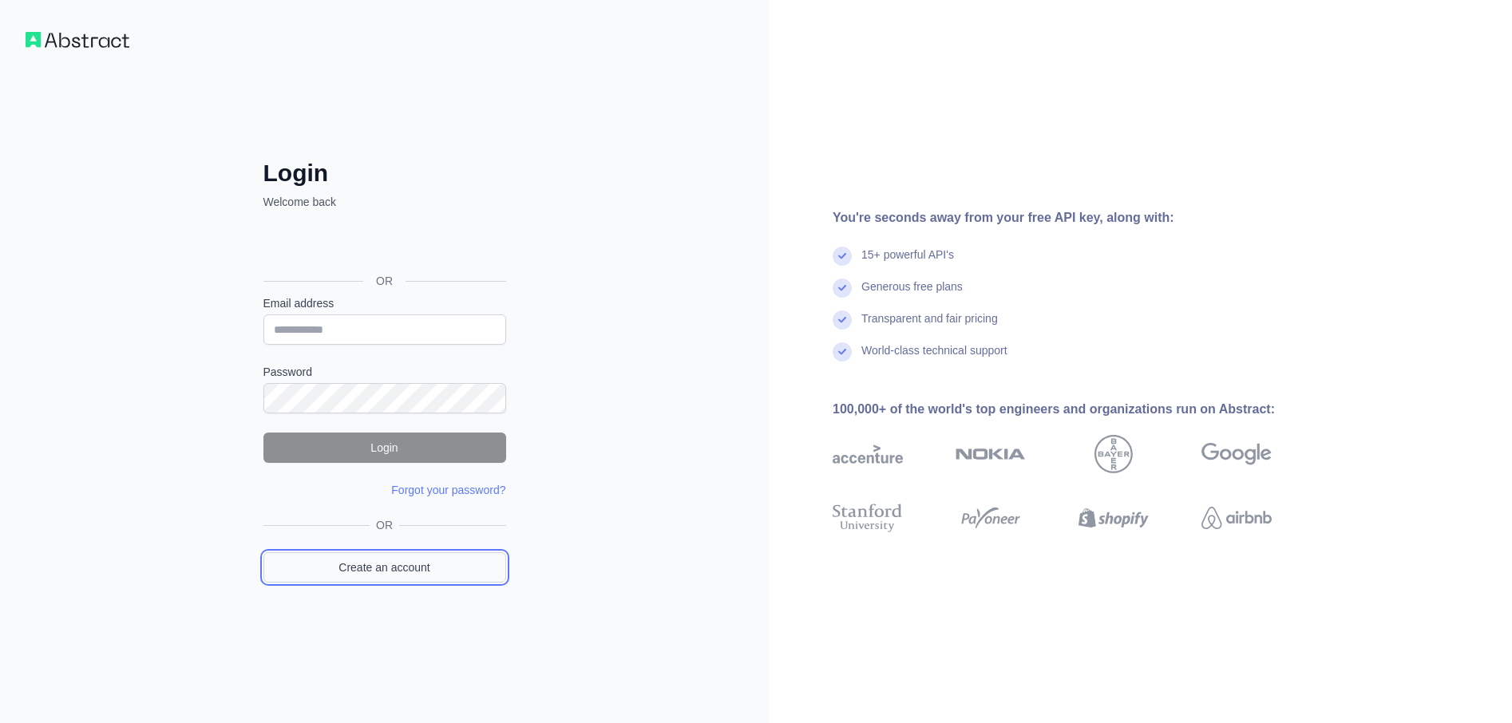
click at [396, 567] on link "Create an account" at bounding box center [384, 567] width 243 height 30
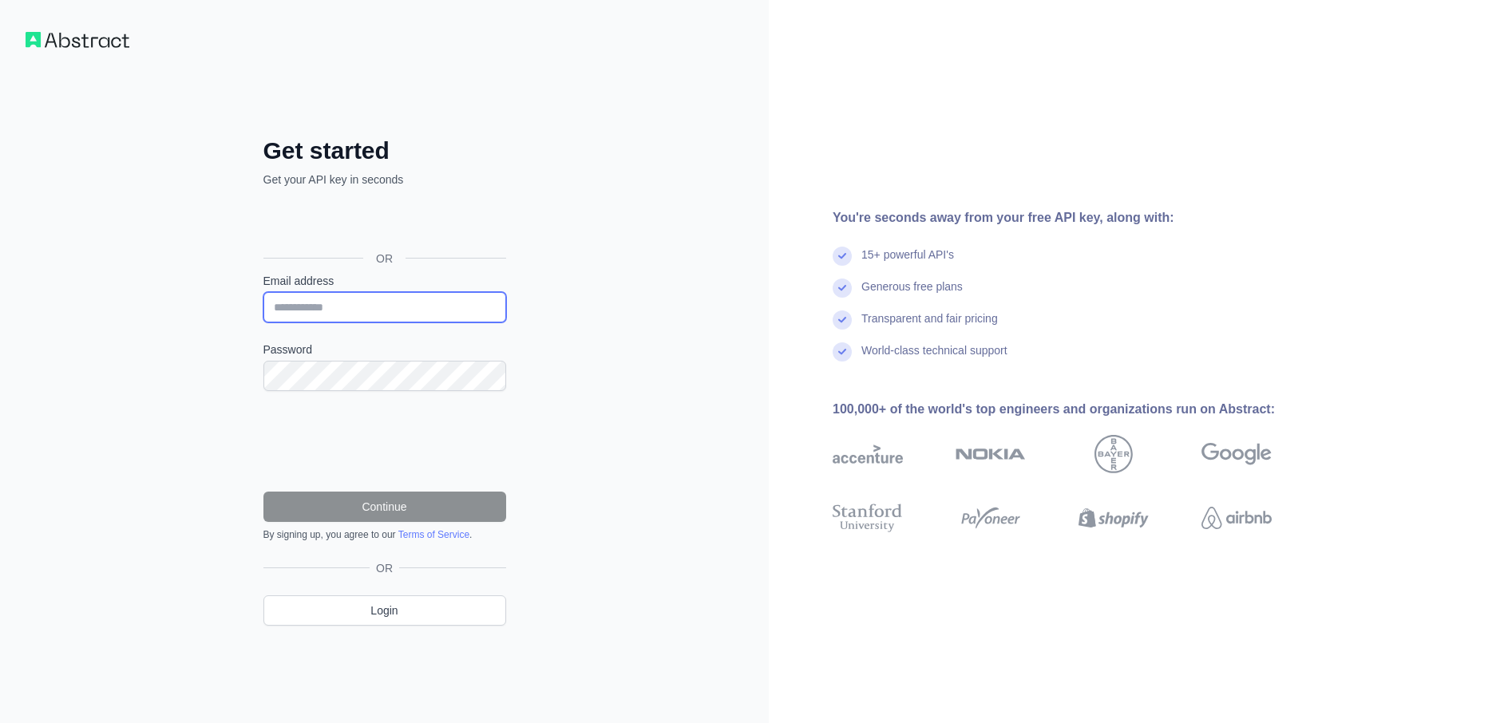
click at [356, 307] on input "Email address" at bounding box center [384, 307] width 243 height 30
type input "**********"
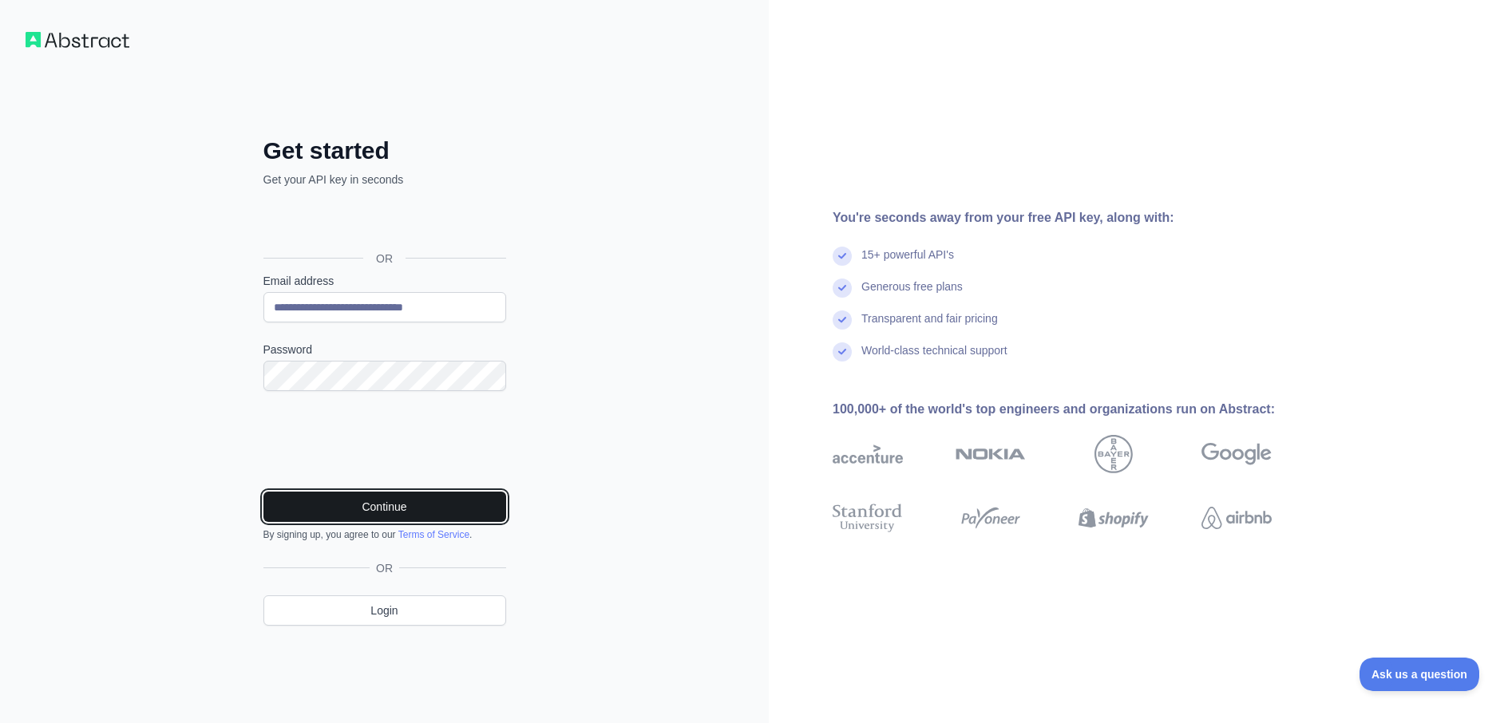
click at [393, 495] on button "Continue" at bounding box center [384, 507] width 243 height 30
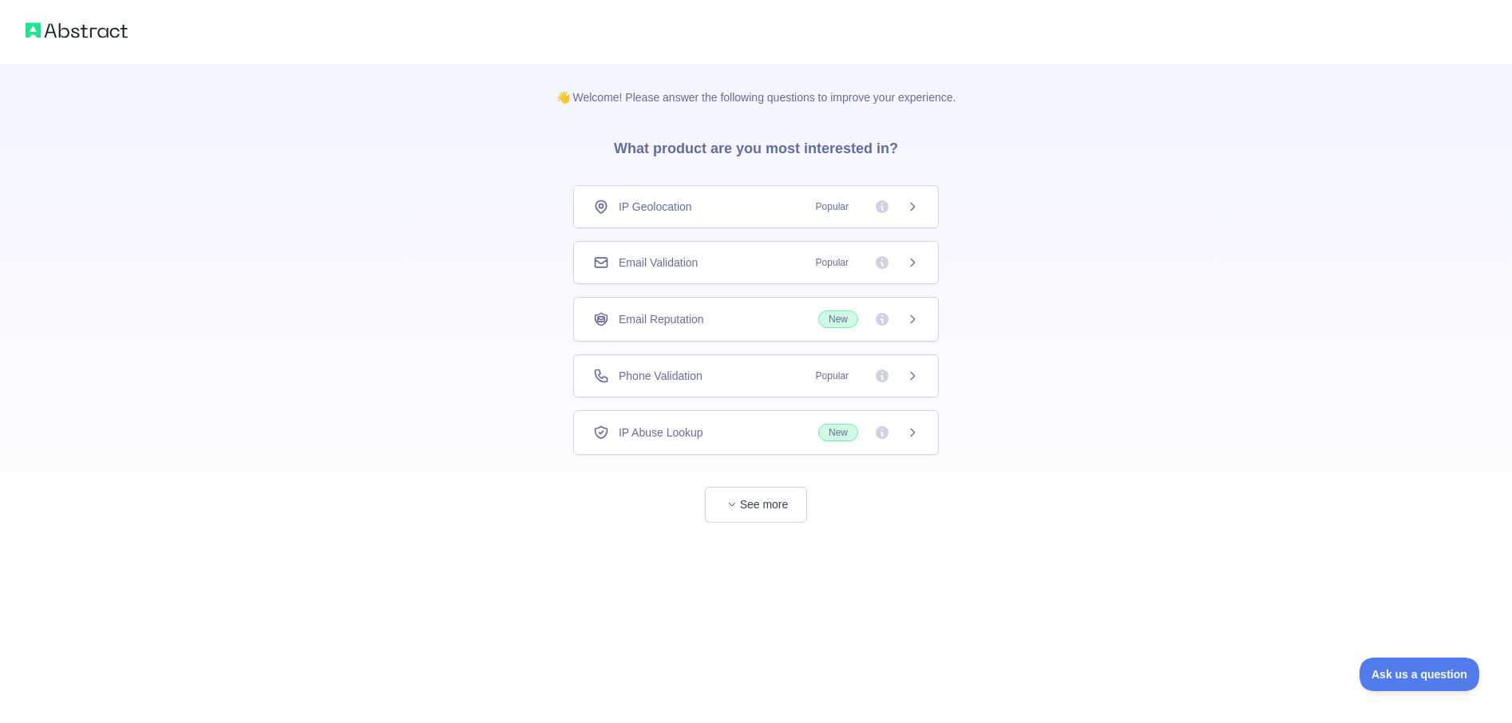
click at [671, 212] on span "IP Geolocation" at bounding box center [655, 207] width 73 height 16
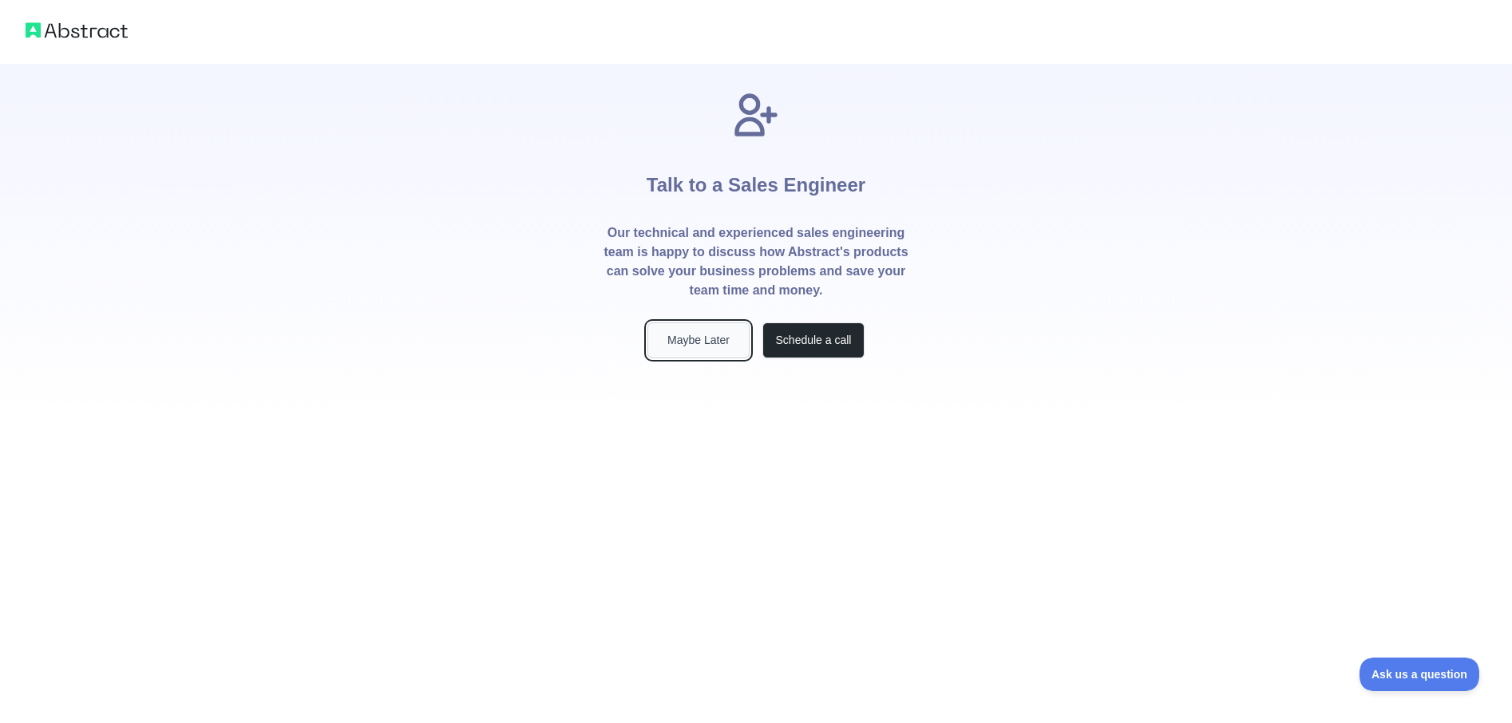
click at [712, 335] on button "Maybe Later" at bounding box center [698, 341] width 102 height 36
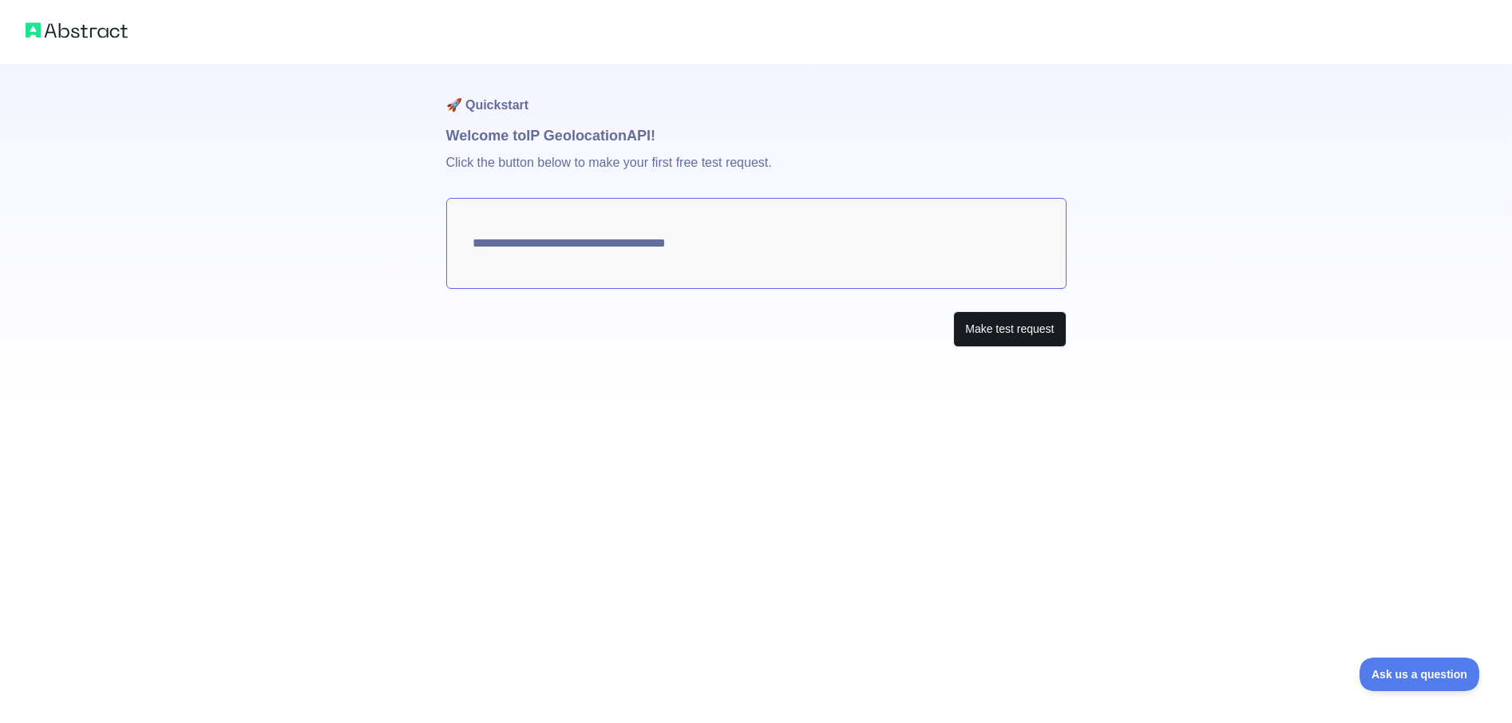
type textarea "**********"
click at [1021, 327] on button "Make test request" at bounding box center [1009, 329] width 113 height 36
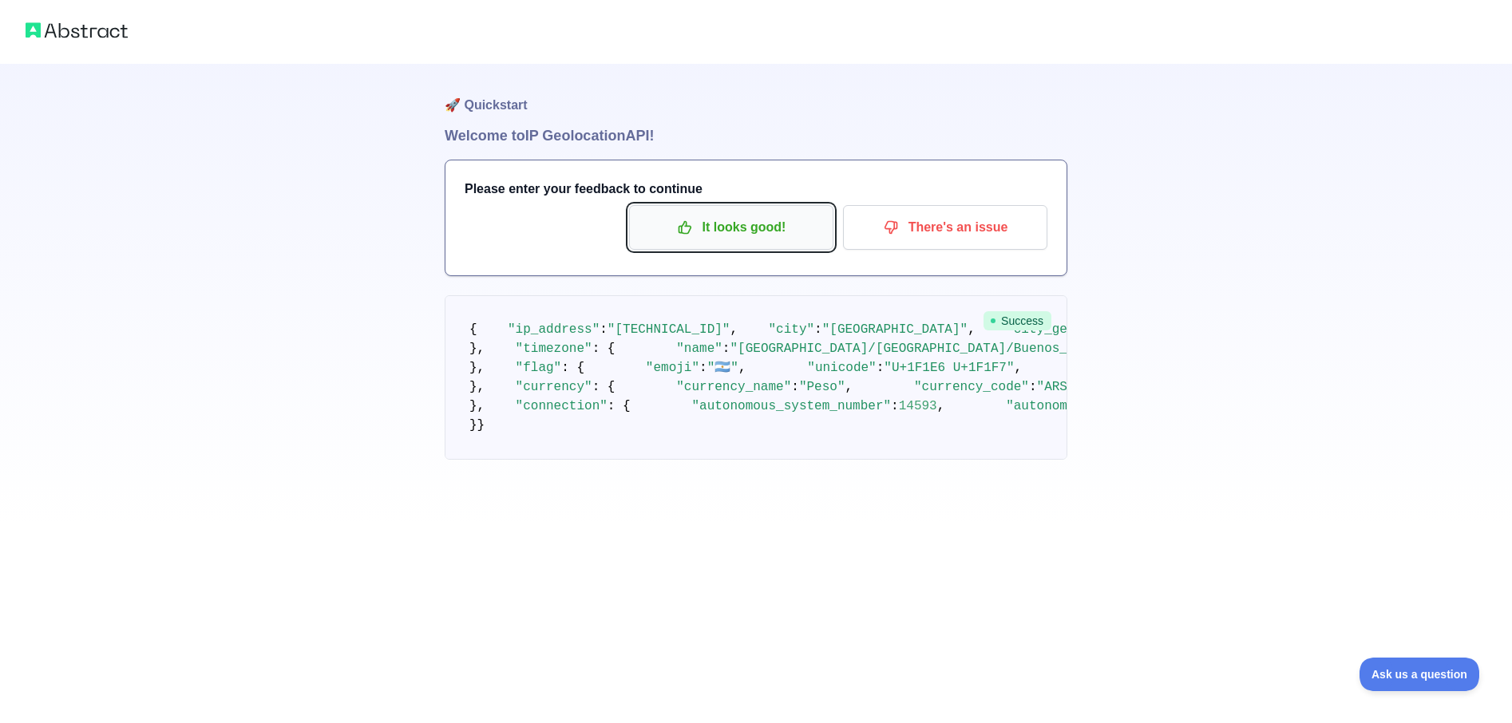
click at [744, 234] on p "It looks good!" at bounding box center [731, 227] width 180 height 27
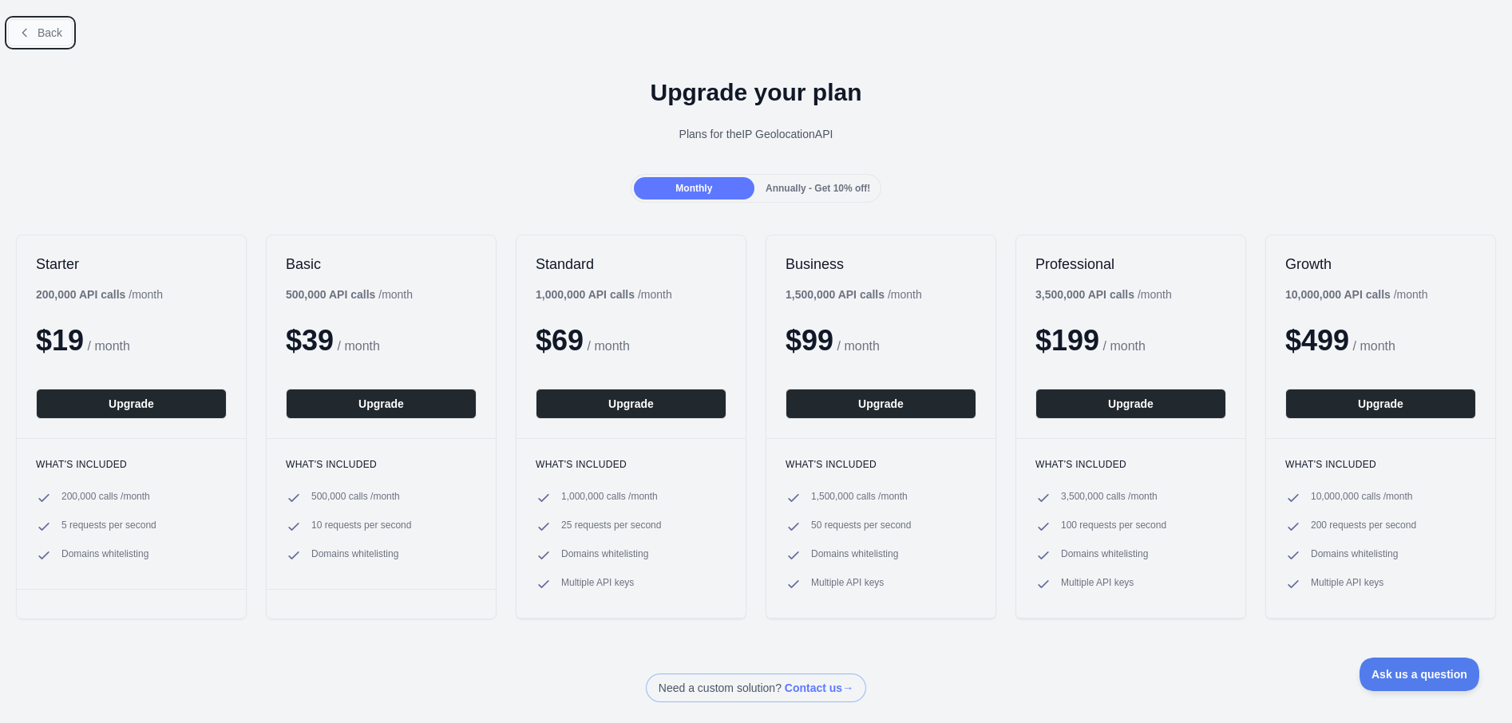
click at [42, 32] on span "Back" at bounding box center [50, 32] width 25 height 13
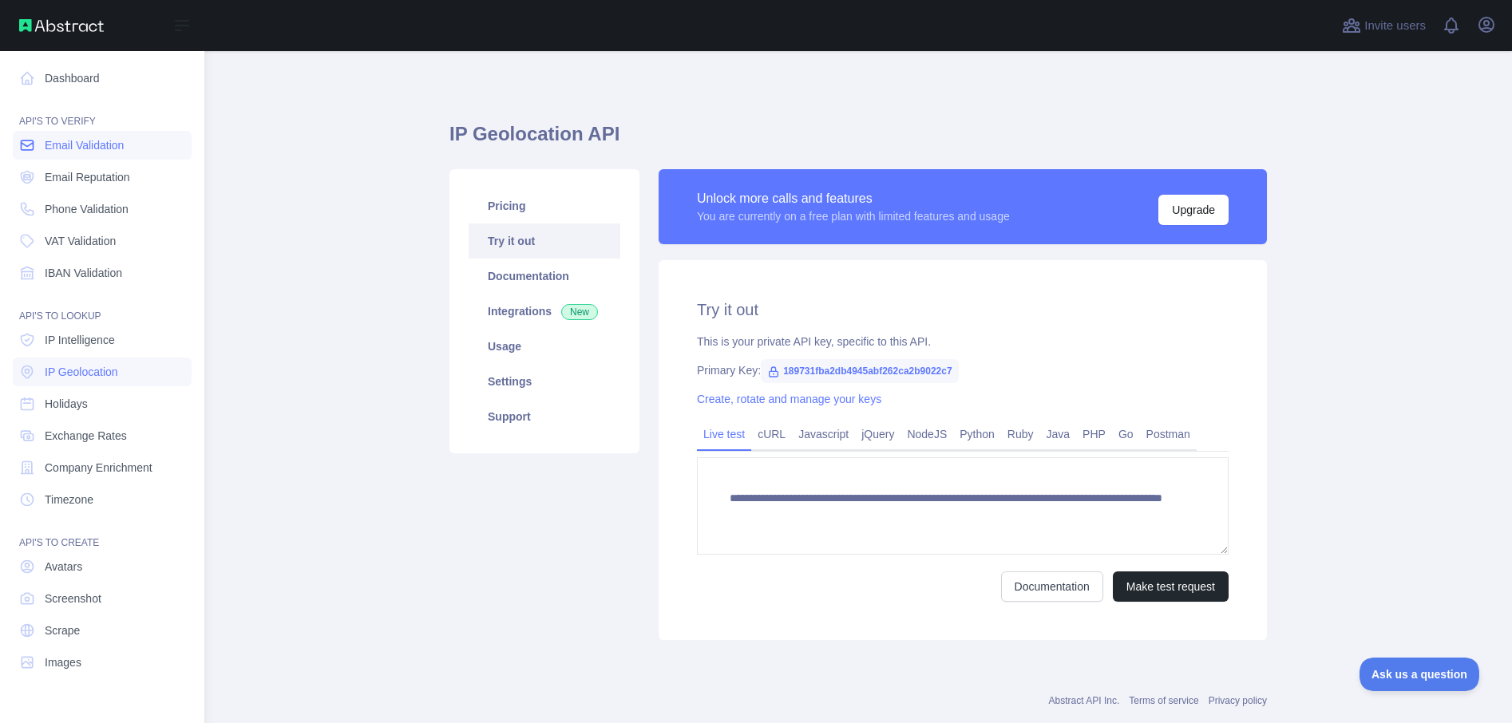
click at [53, 147] on span "Email Validation" at bounding box center [84, 145] width 79 height 16
click at [58, 181] on span "Email Reputation" at bounding box center [87, 177] width 85 height 16
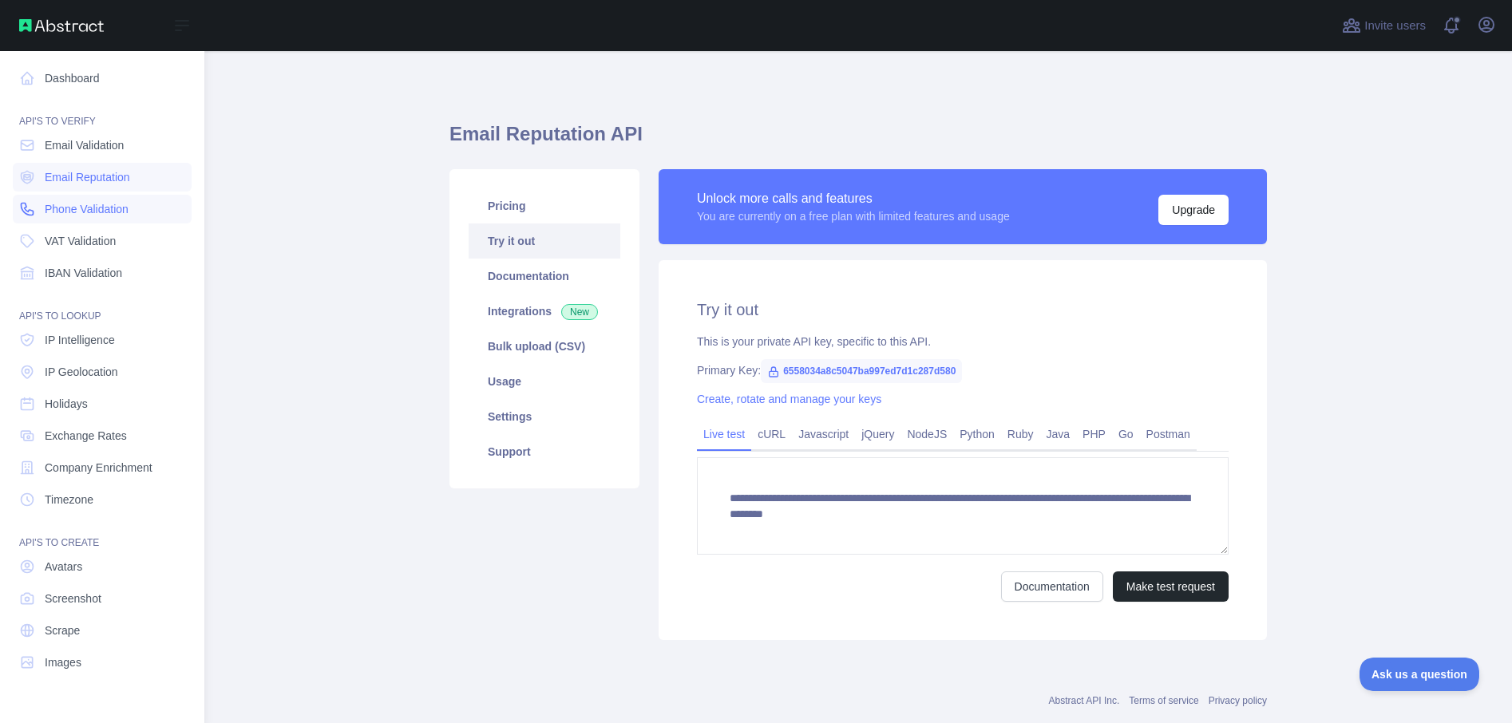
click at [60, 201] on span "Phone Validation" at bounding box center [87, 209] width 84 height 16
click at [63, 231] on link "VAT Validation" at bounding box center [102, 241] width 179 height 29
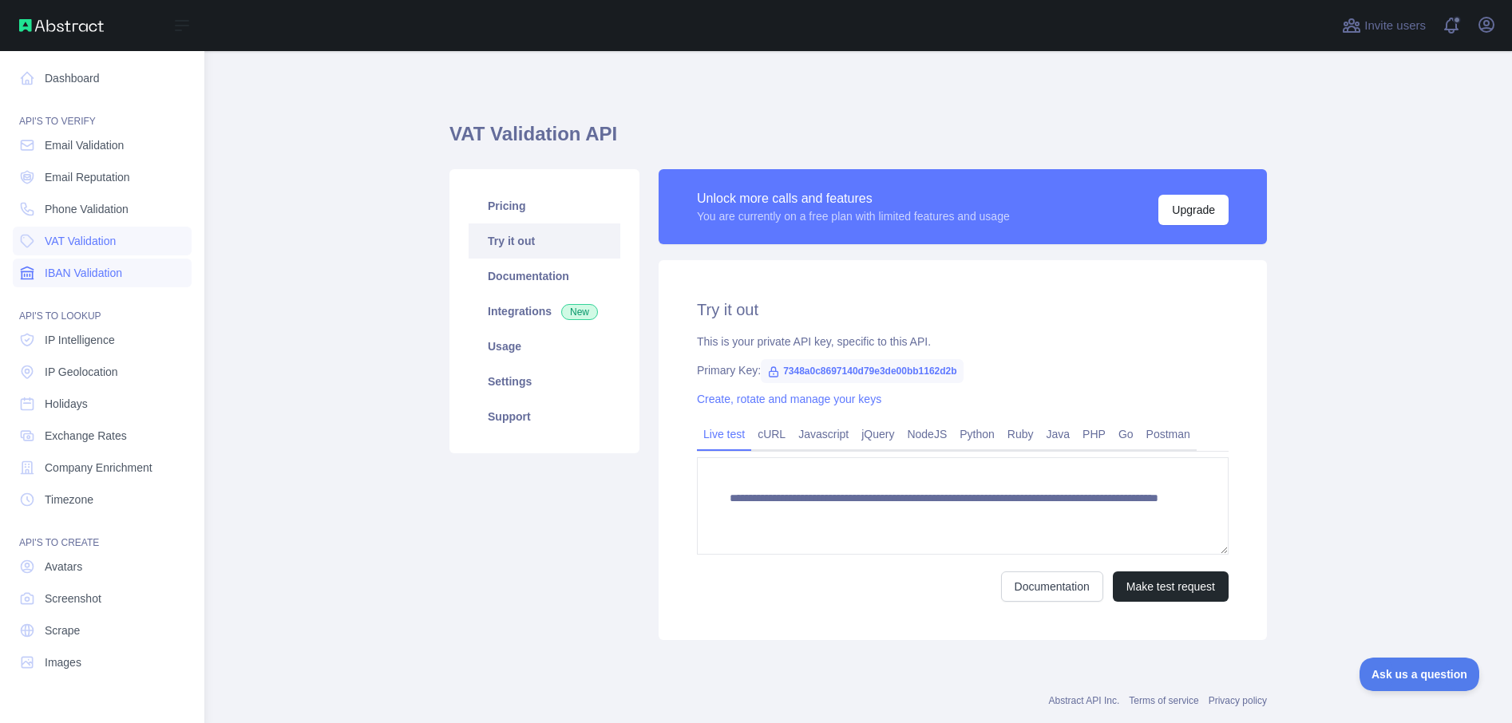
click at [69, 278] on span "IBAN Validation" at bounding box center [83, 273] width 77 height 16
click at [78, 346] on span "IP Intelligence" at bounding box center [80, 340] width 70 height 16
click at [79, 374] on span "IP Geolocation" at bounding box center [81, 372] width 73 height 16
click at [79, 439] on span "Exchange Rates" at bounding box center [86, 436] width 82 height 16
click at [88, 145] on span "Email Validation" at bounding box center [84, 145] width 79 height 16
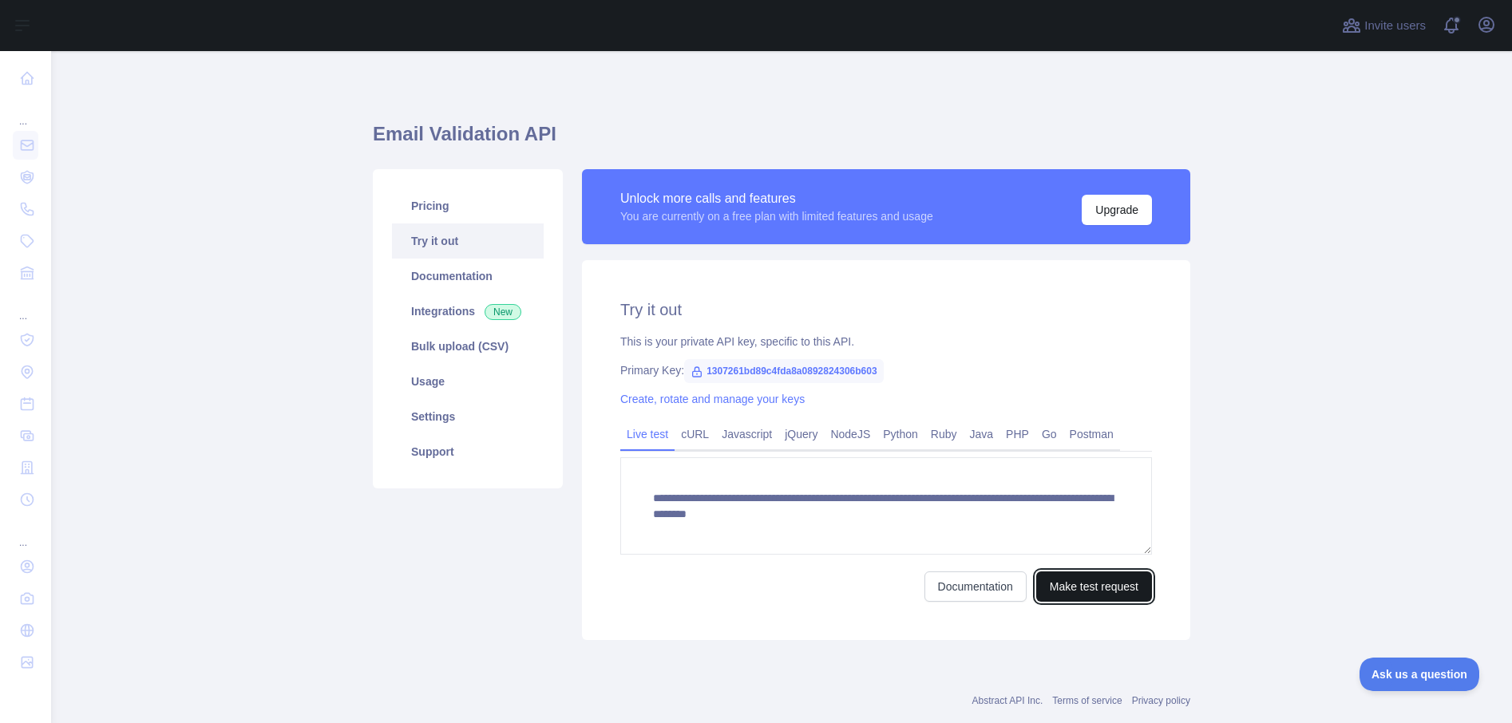
click at [1092, 576] on button "Make test request" at bounding box center [1094, 587] width 116 height 30
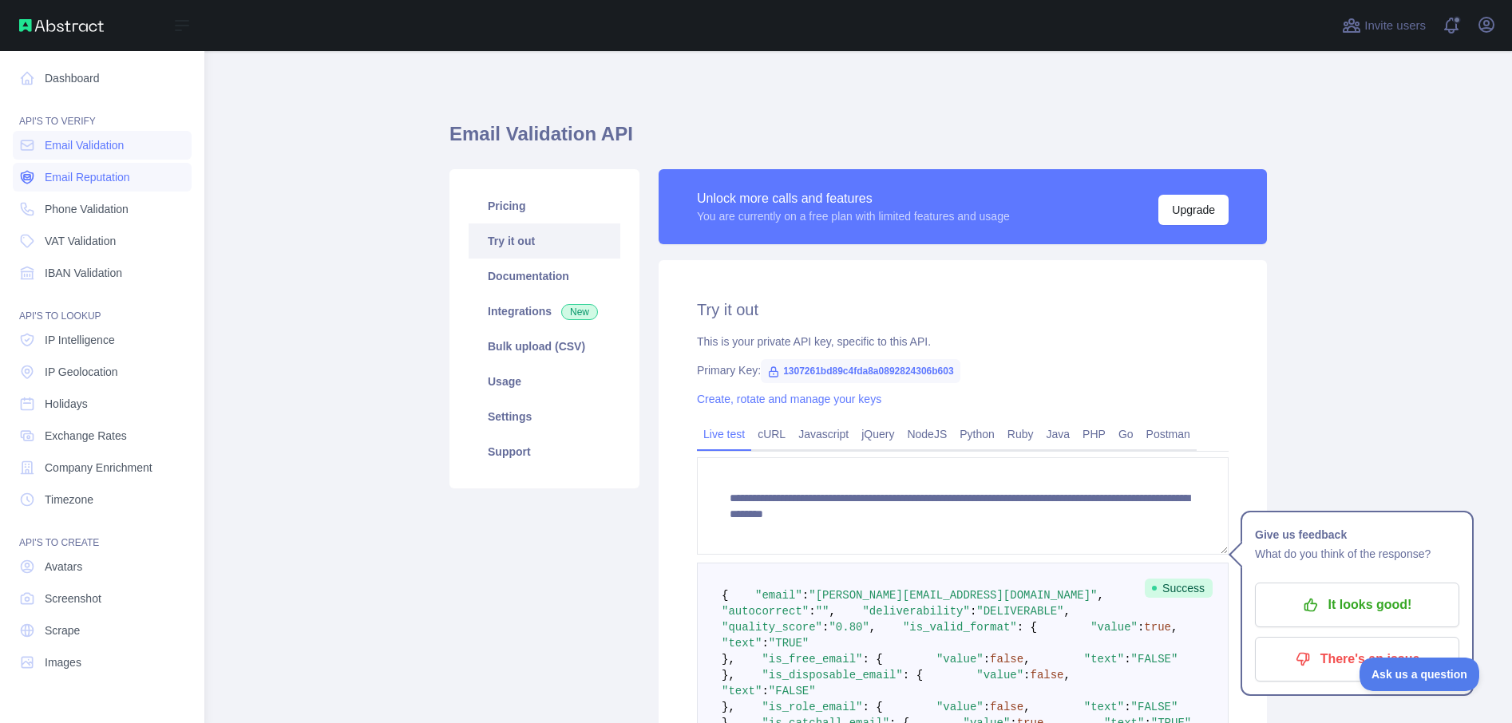
click at [37, 177] on link "Email Reputation" at bounding box center [102, 177] width 179 height 29
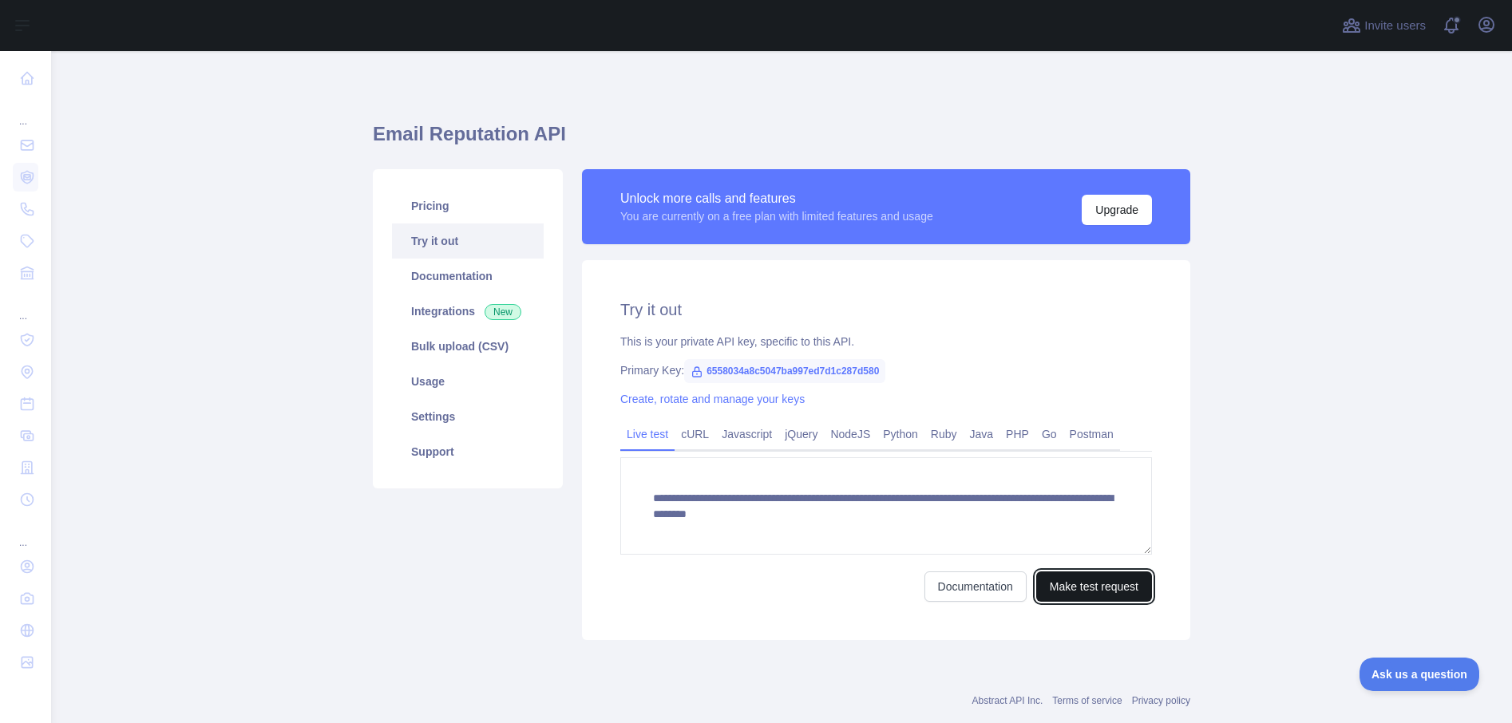
click at [1061, 590] on button "Make test request" at bounding box center [1094, 587] width 116 height 30
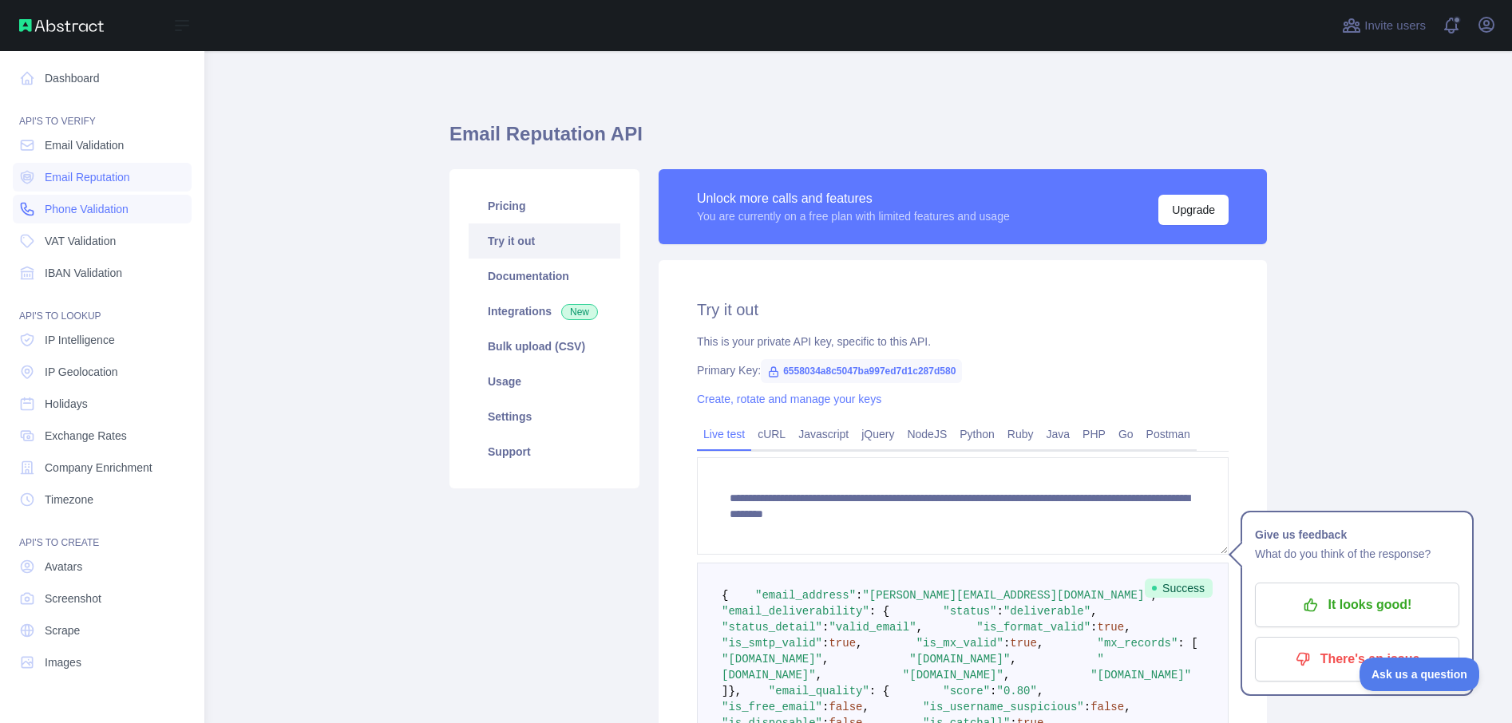
click at [83, 213] on span "Phone Validation" at bounding box center [87, 209] width 84 height 16
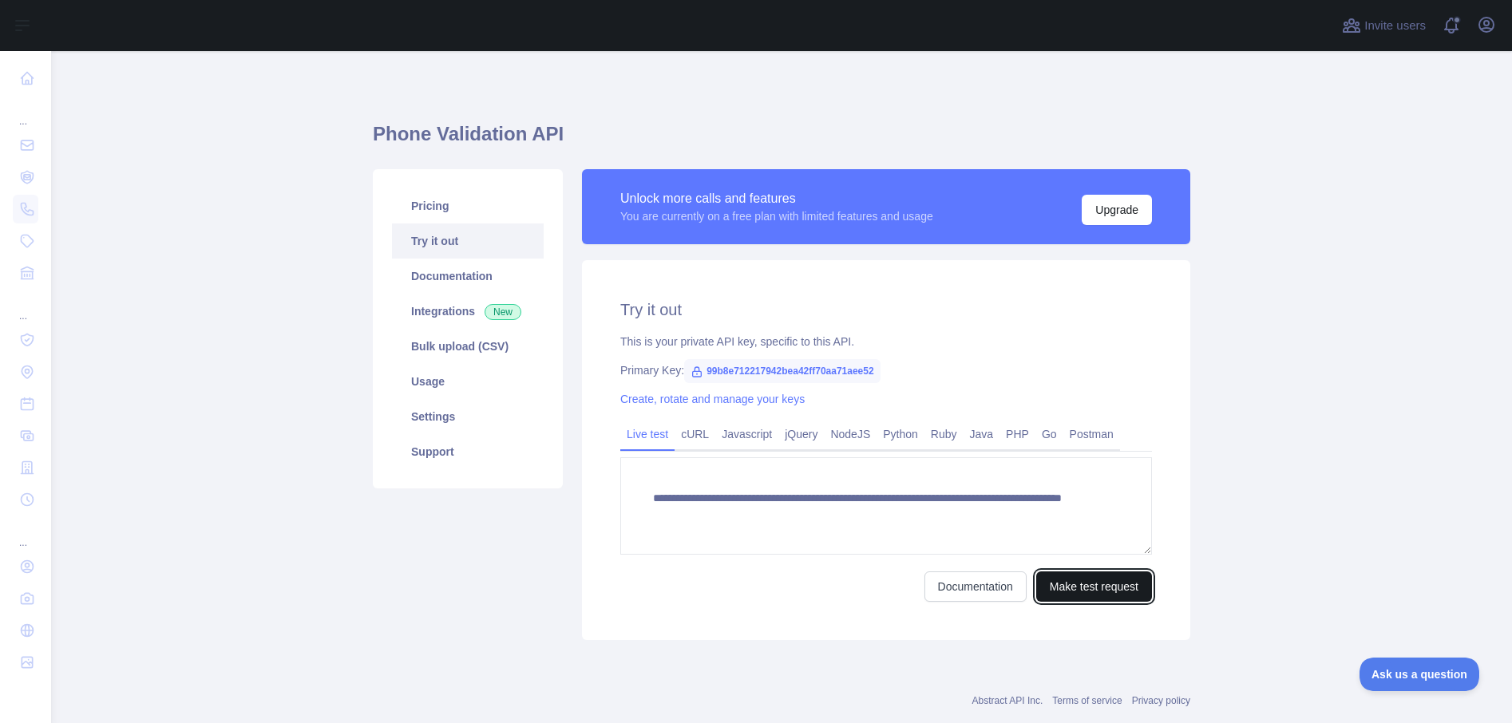
click at [1091, 592] on button "Make test request" at bounding box center [1094, 587] width 116 height 30
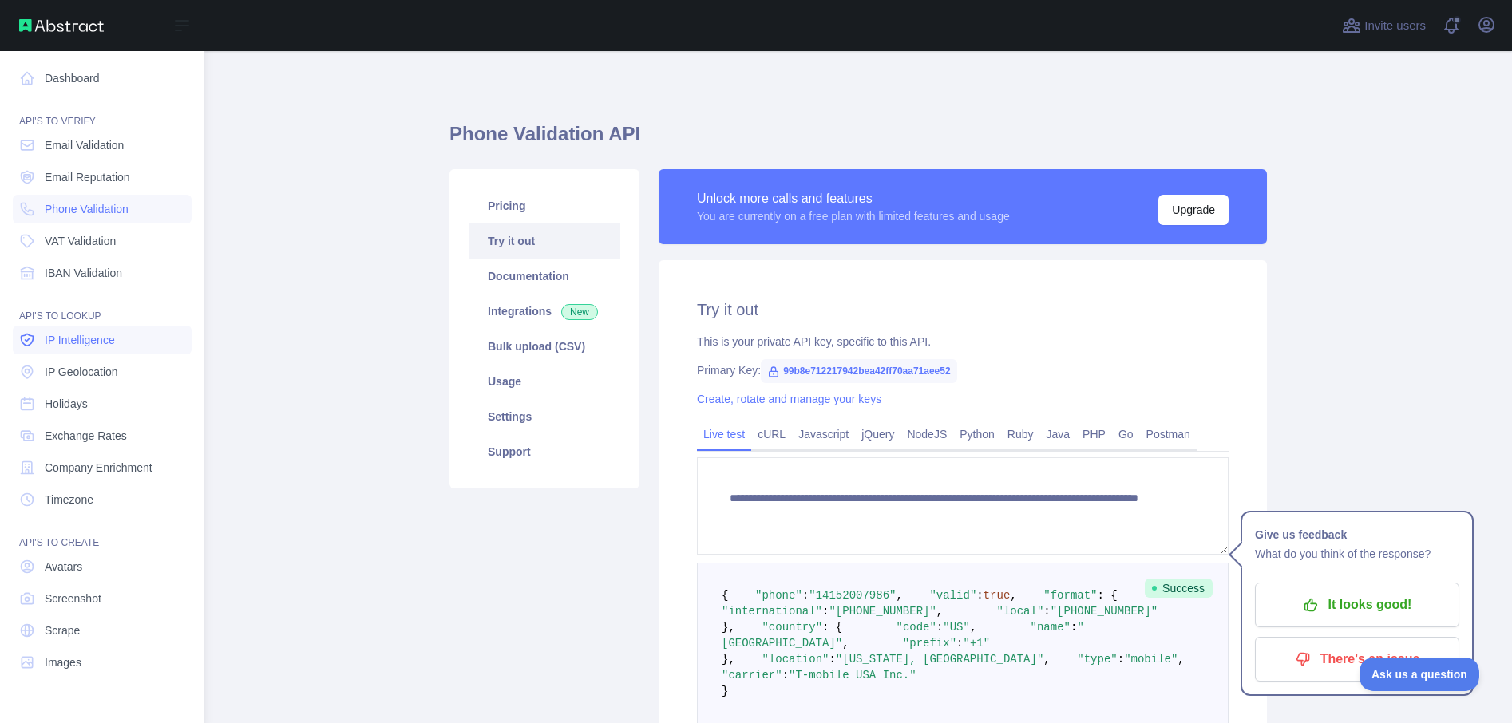
click at [100, 333] on span "IP Intelligence" at bounding box center [80, 340] width 70 height 16
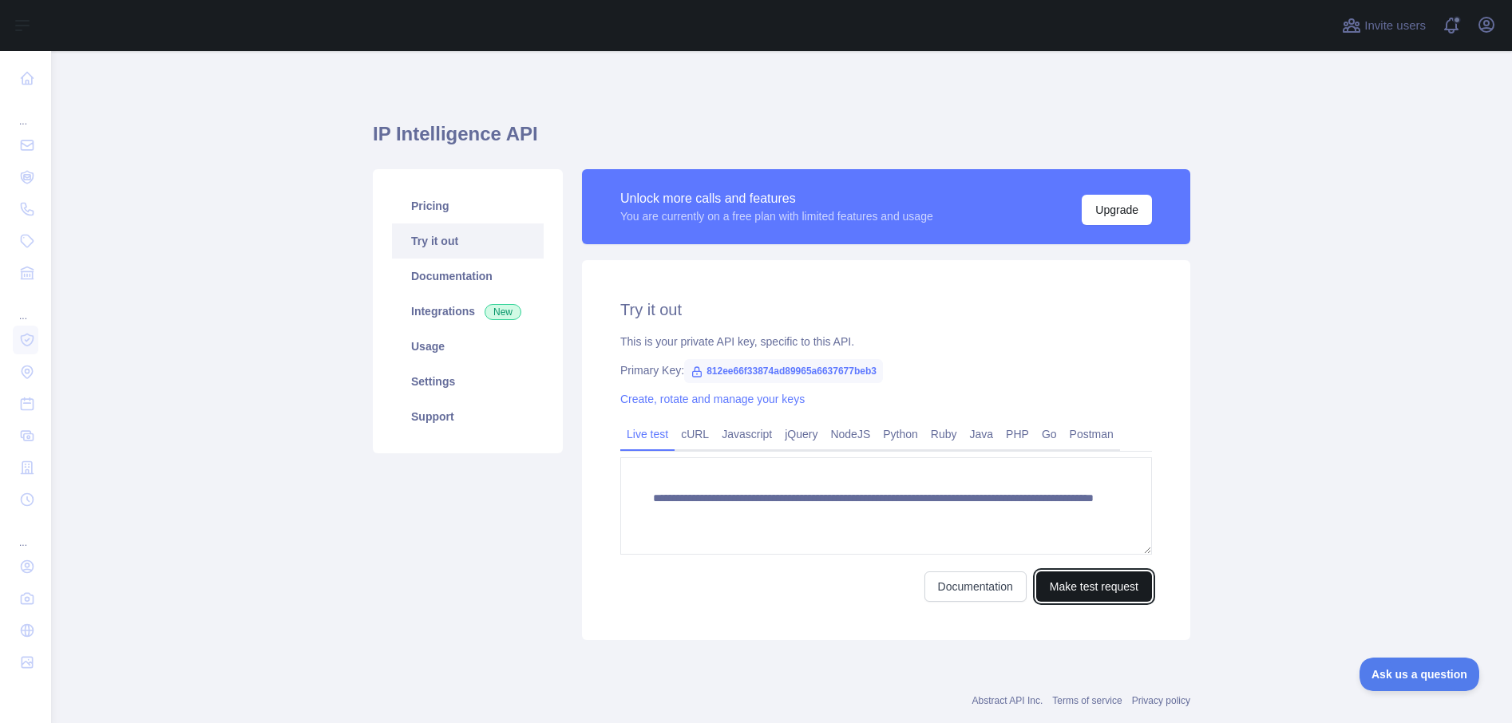
click at [1052, 574] on button "Make test request" at bounding box center [1094, 587] width 116 height 30
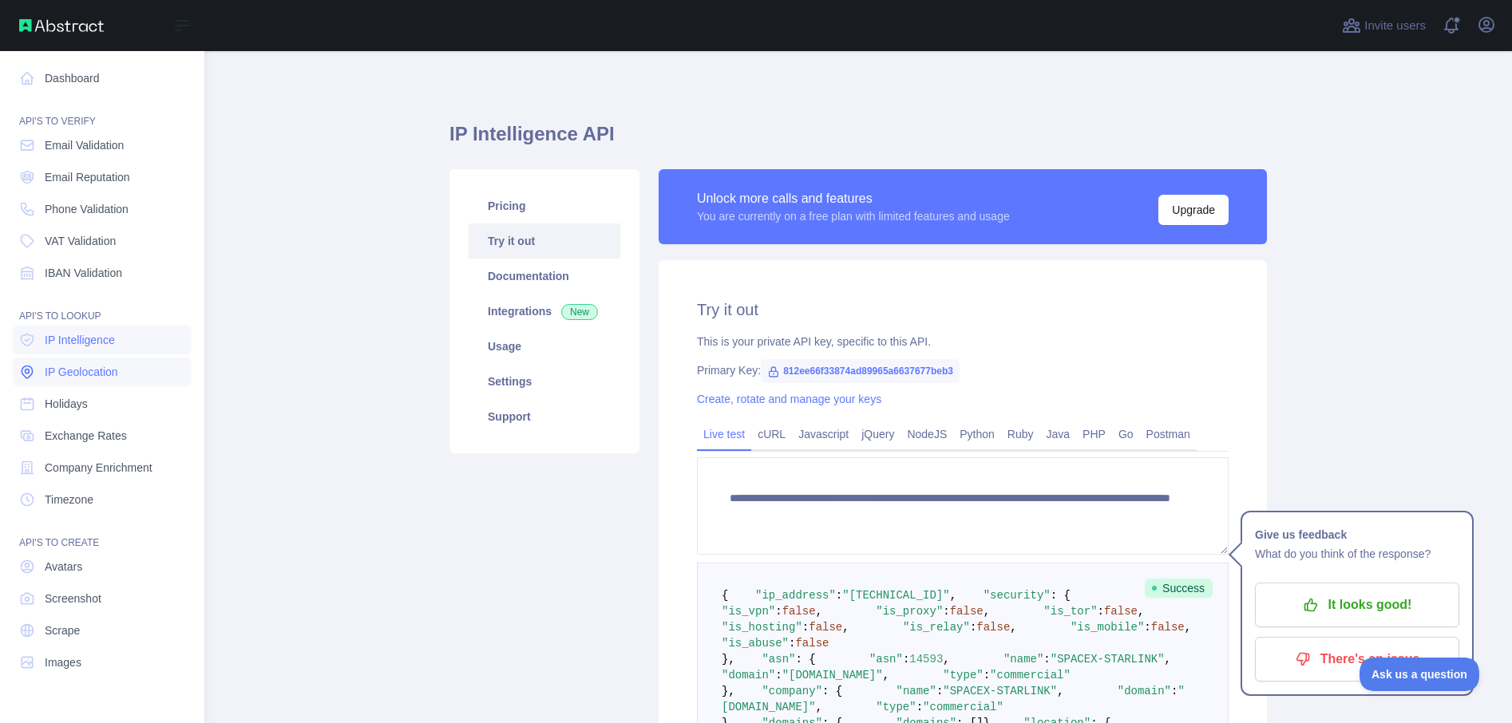
click at [73, 370] on span "IP Geolocation" at bounding box center [81, 372] width 73 height 16
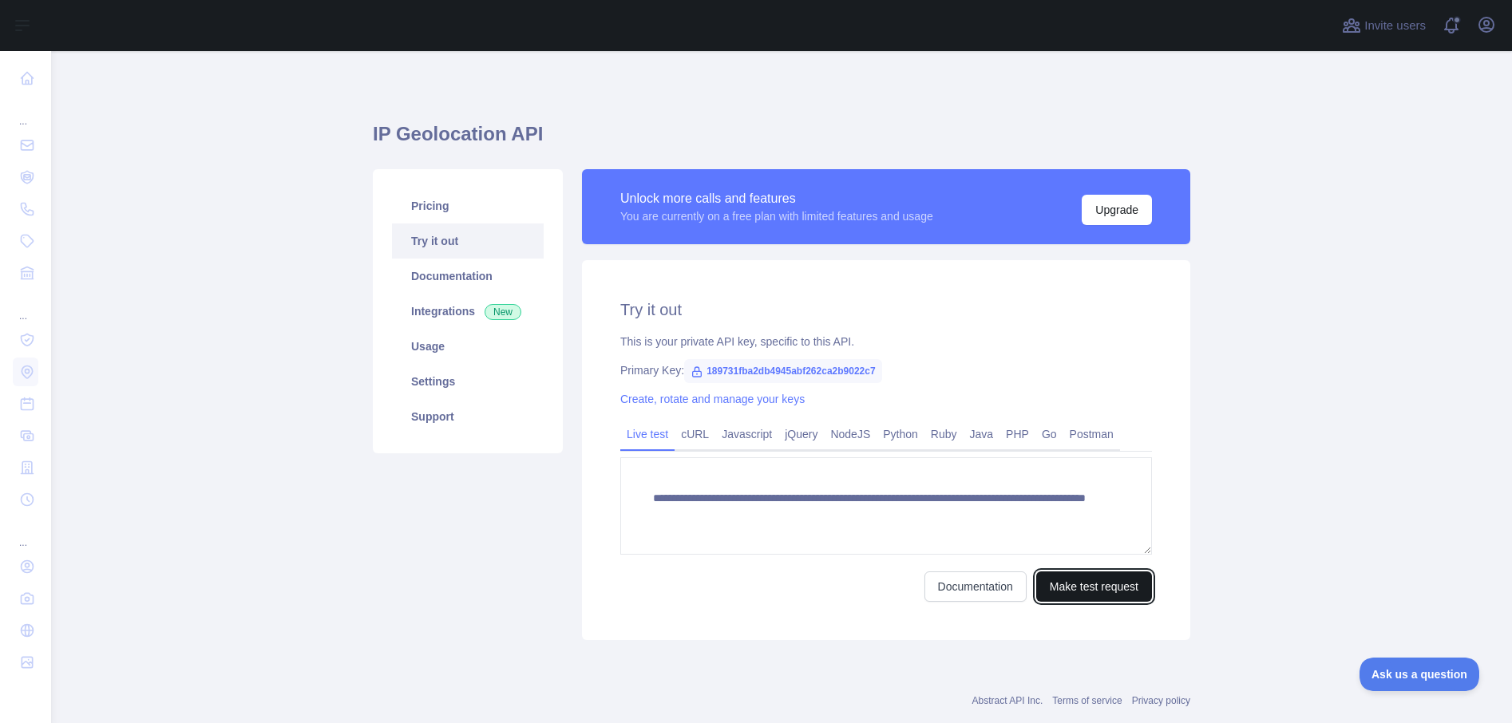
click at [1068, 594] on button "Make test request" at bounding box center [1094, 587] width 116 height 30
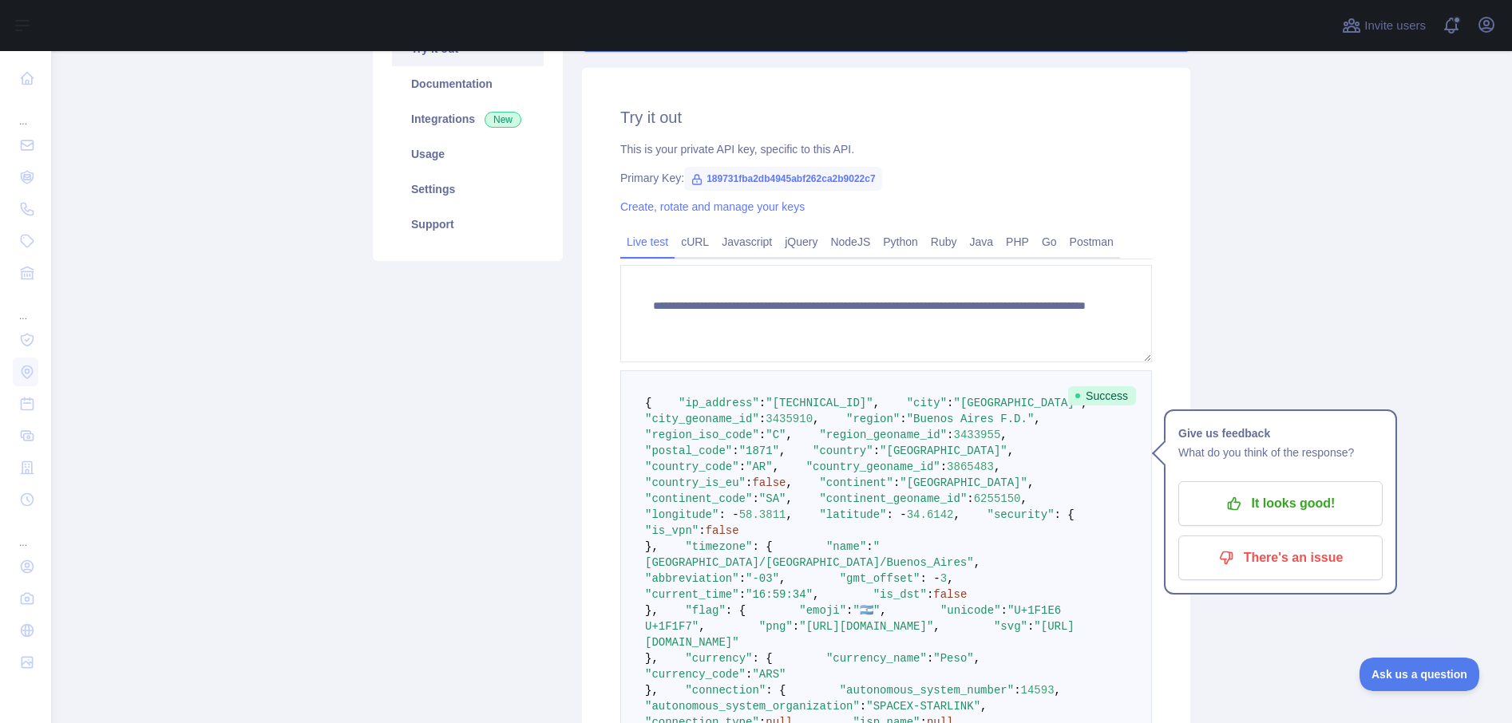
scroll to position [329, 0]
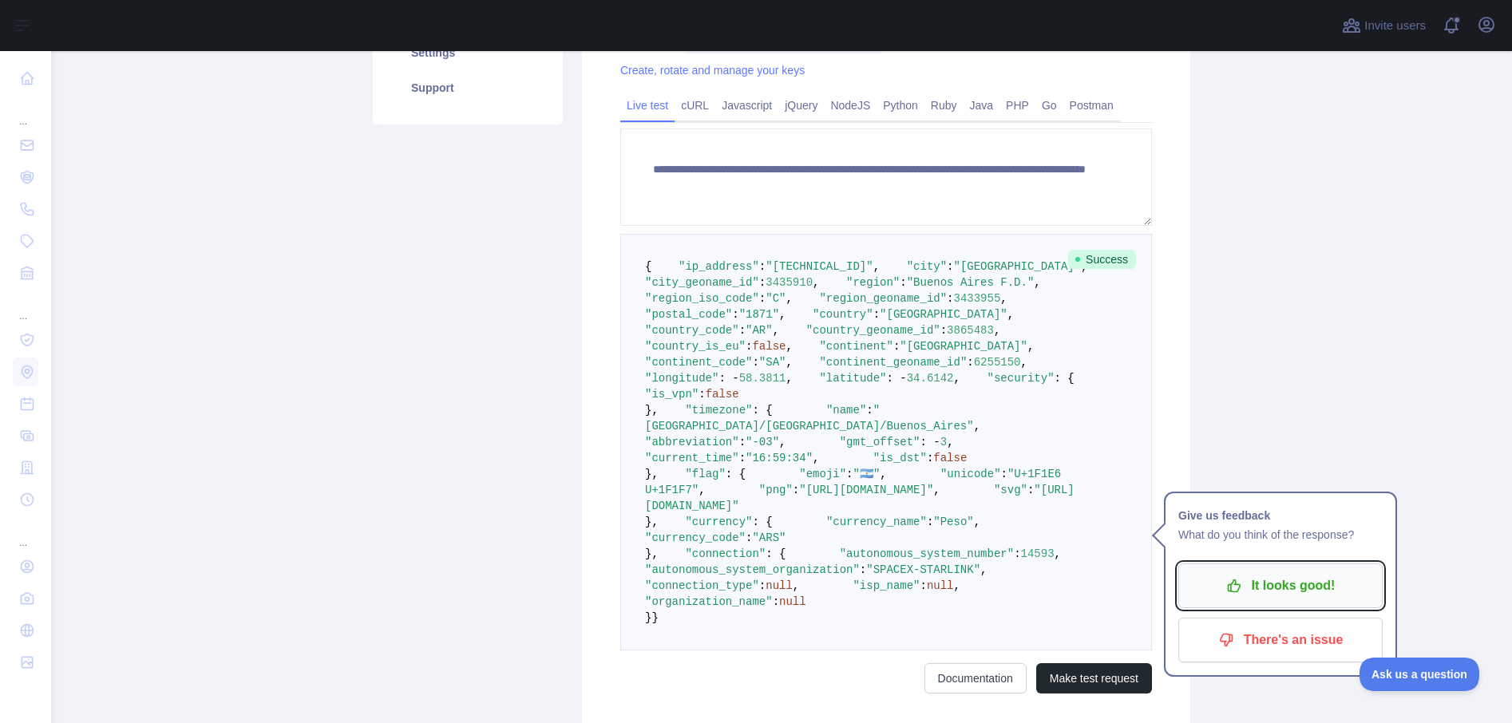
click at [1252, 584] on p "It looks good!" at bounding box center [1280, 585] width 180 height 27
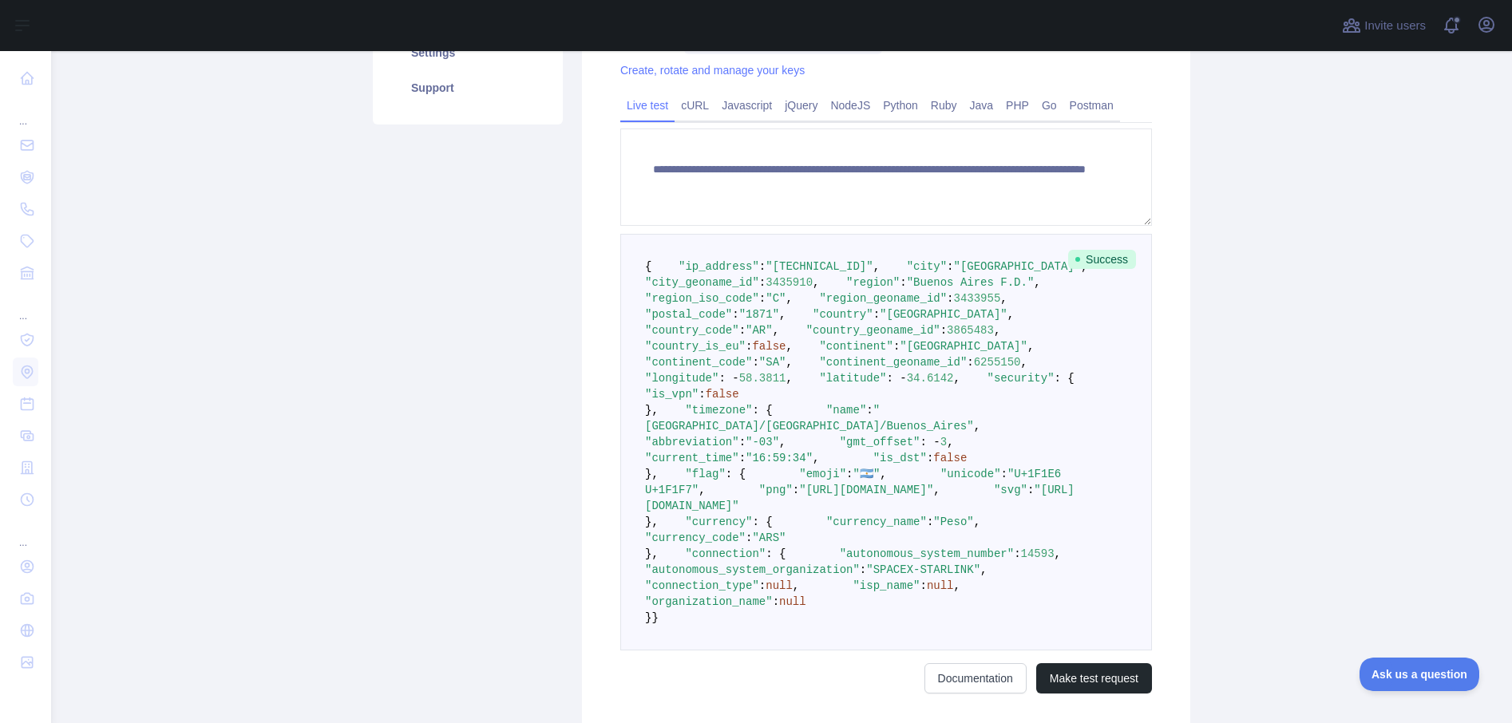
scroll to position [0, 0]
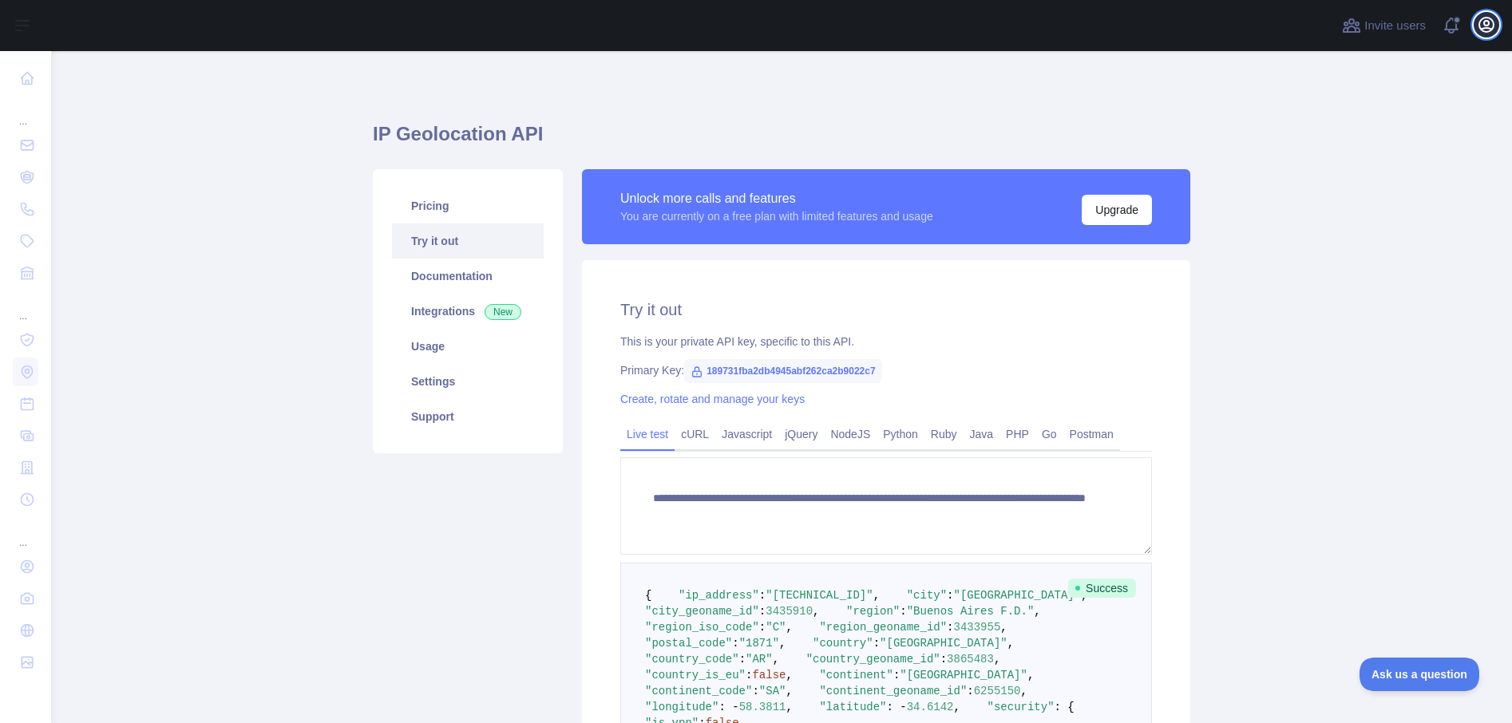
click at [1486, 27] on icon "button" at bounding box center [1486, 25] width 14 height 14
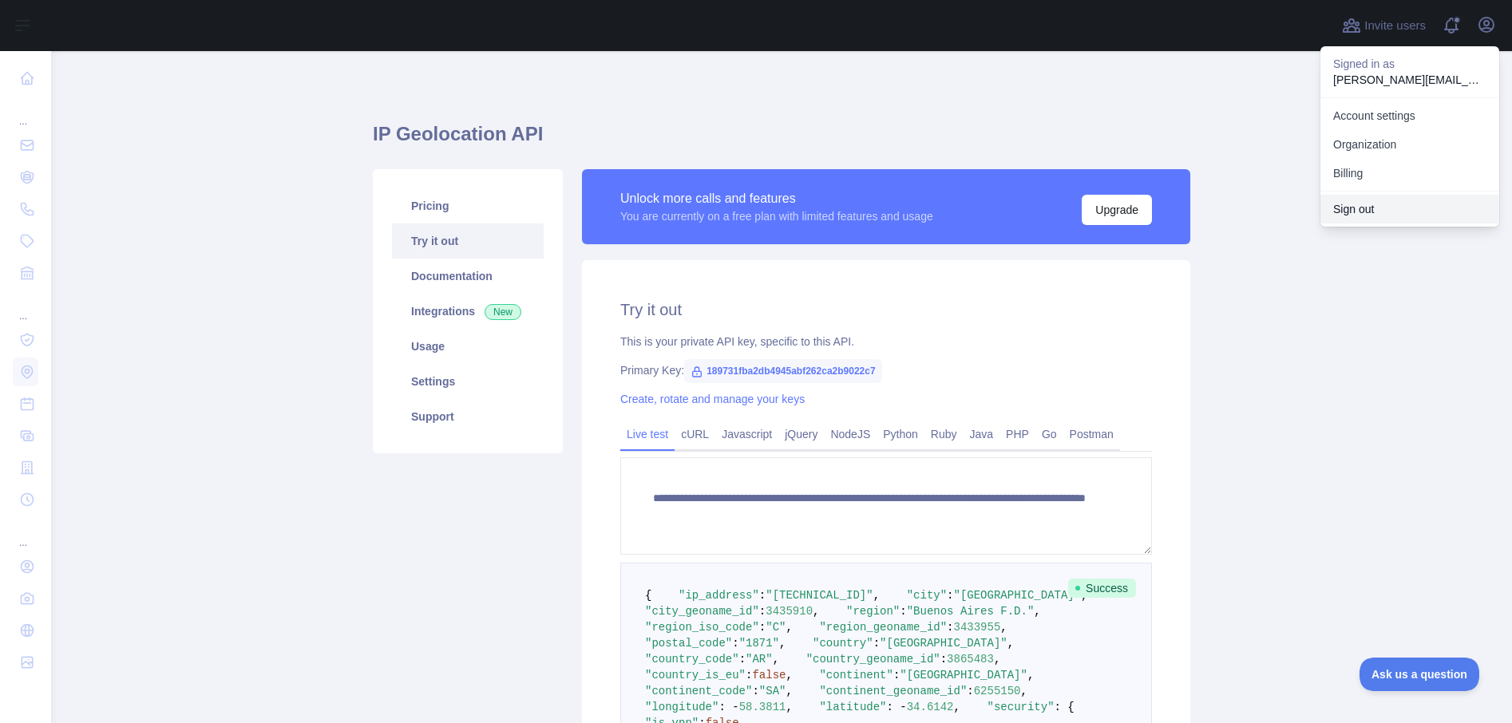
click at [1357, 217] on button "Sign out" at bounding box center [1410, 209] width 179 height 29
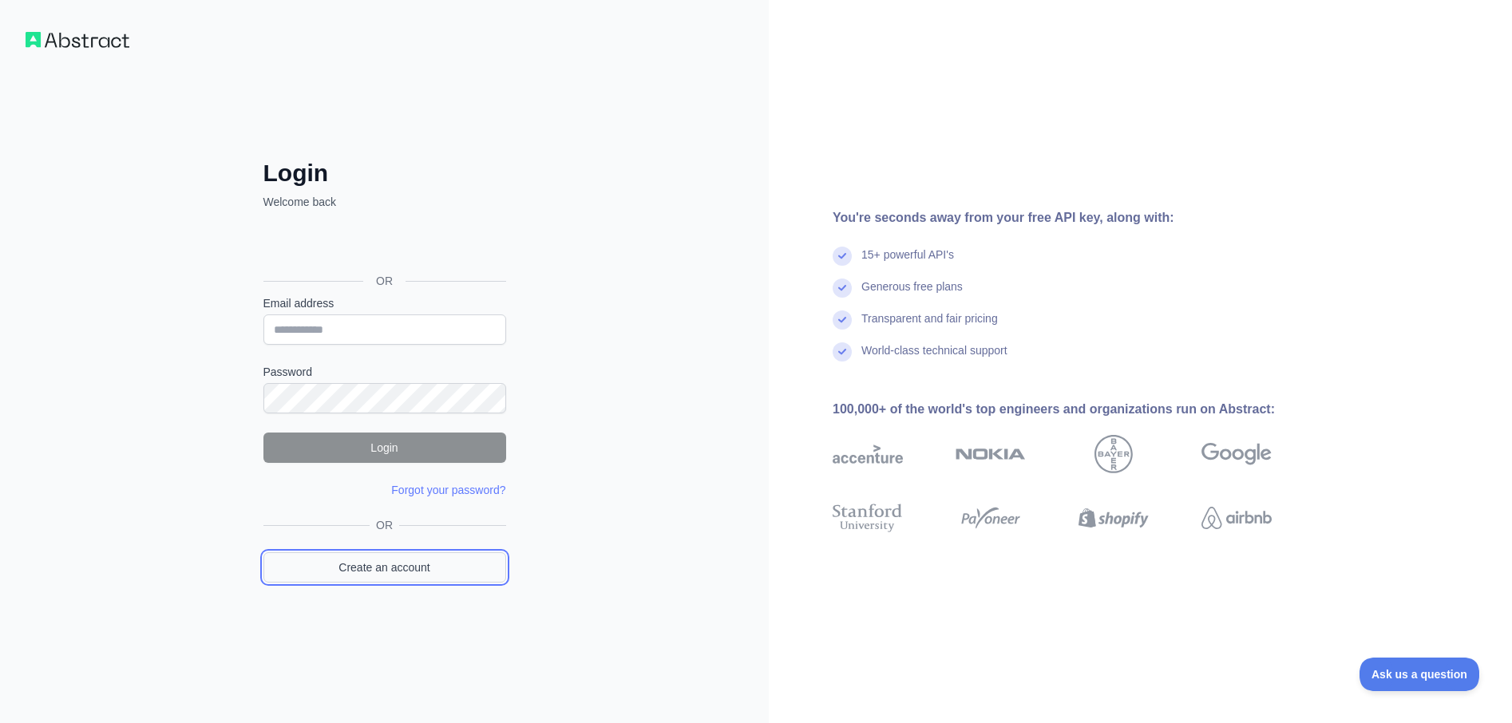
click at [434, 580] on link "Create an account" at bounding box center [384, 567] width 243 height 30
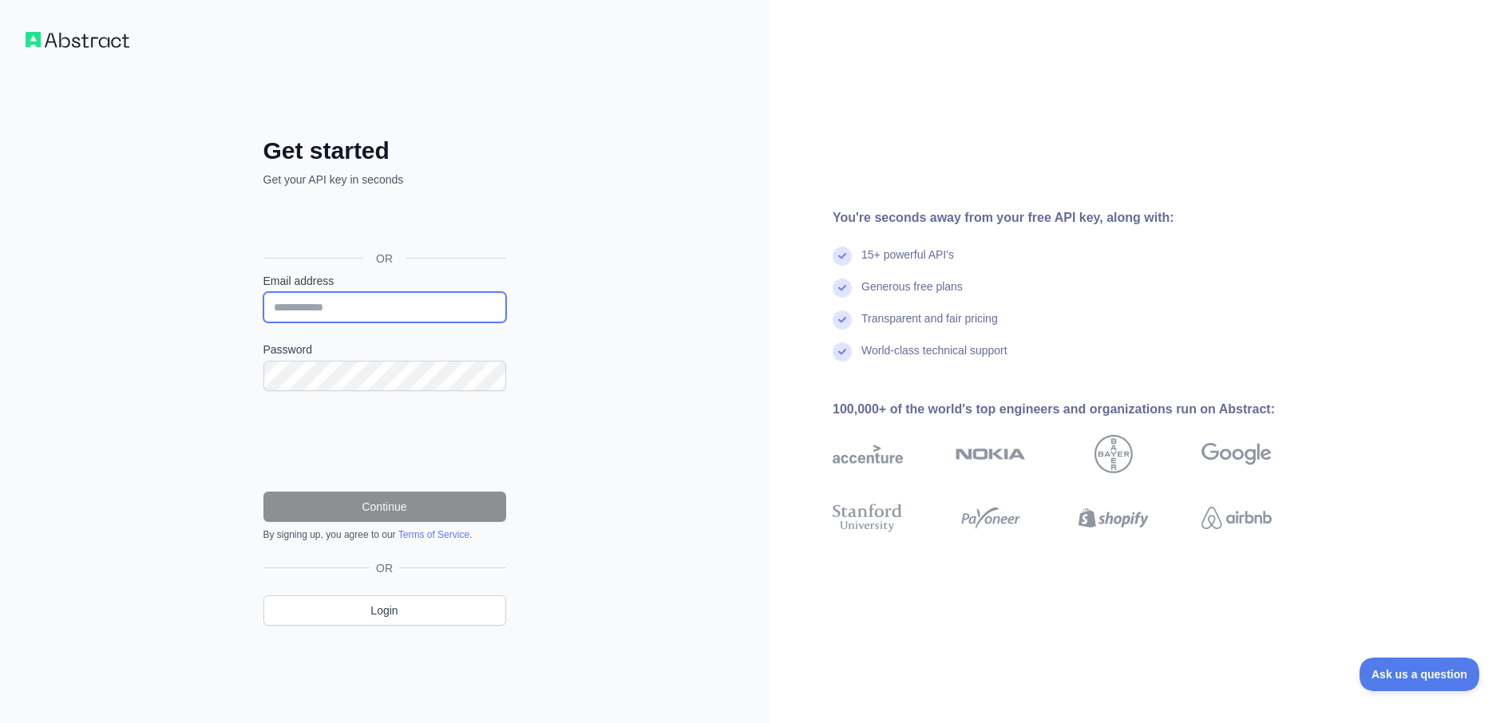
click at [351, 307] on input "Email address" at bounding box center [384, 307] width 243 height 30
type input "**********"
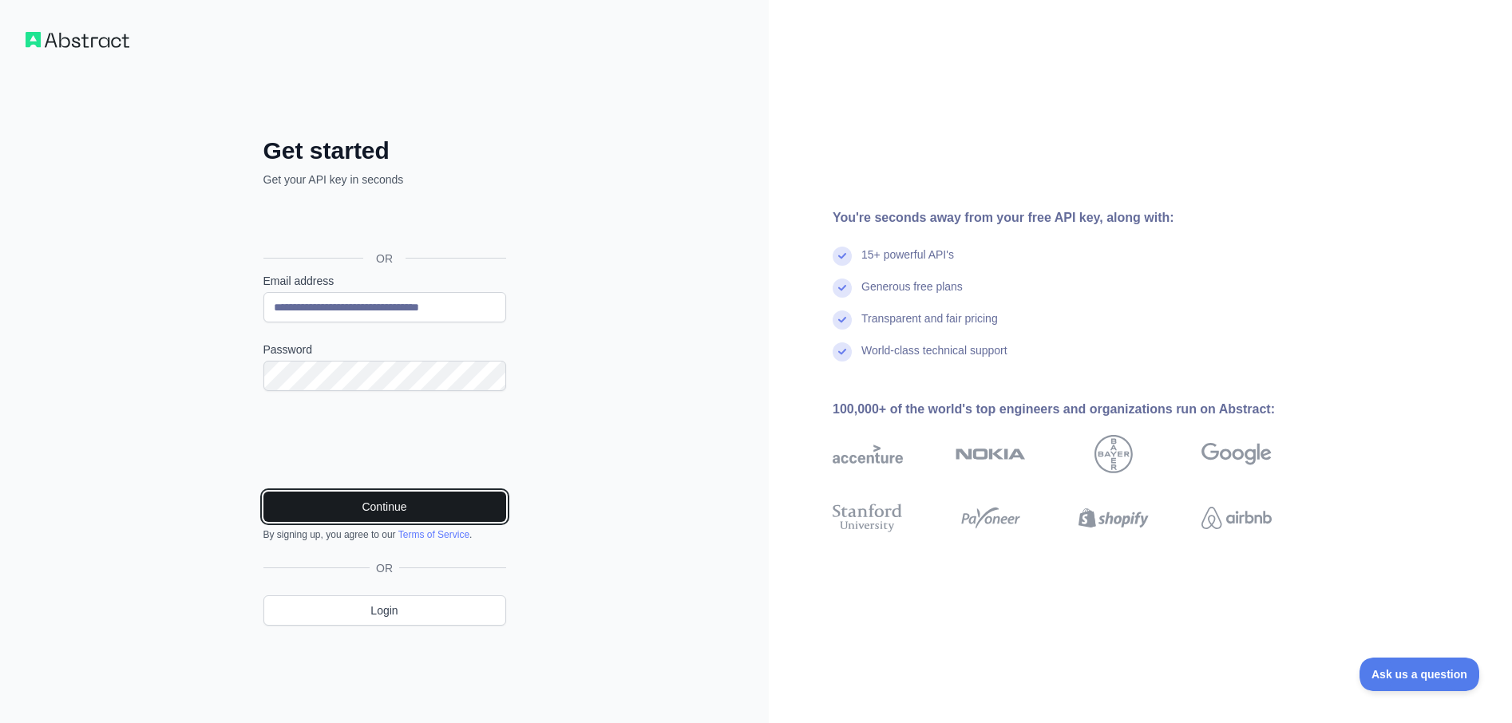
click at [367, 495] on button "Continue" at bounding box center [384, 507] width 243 height 30
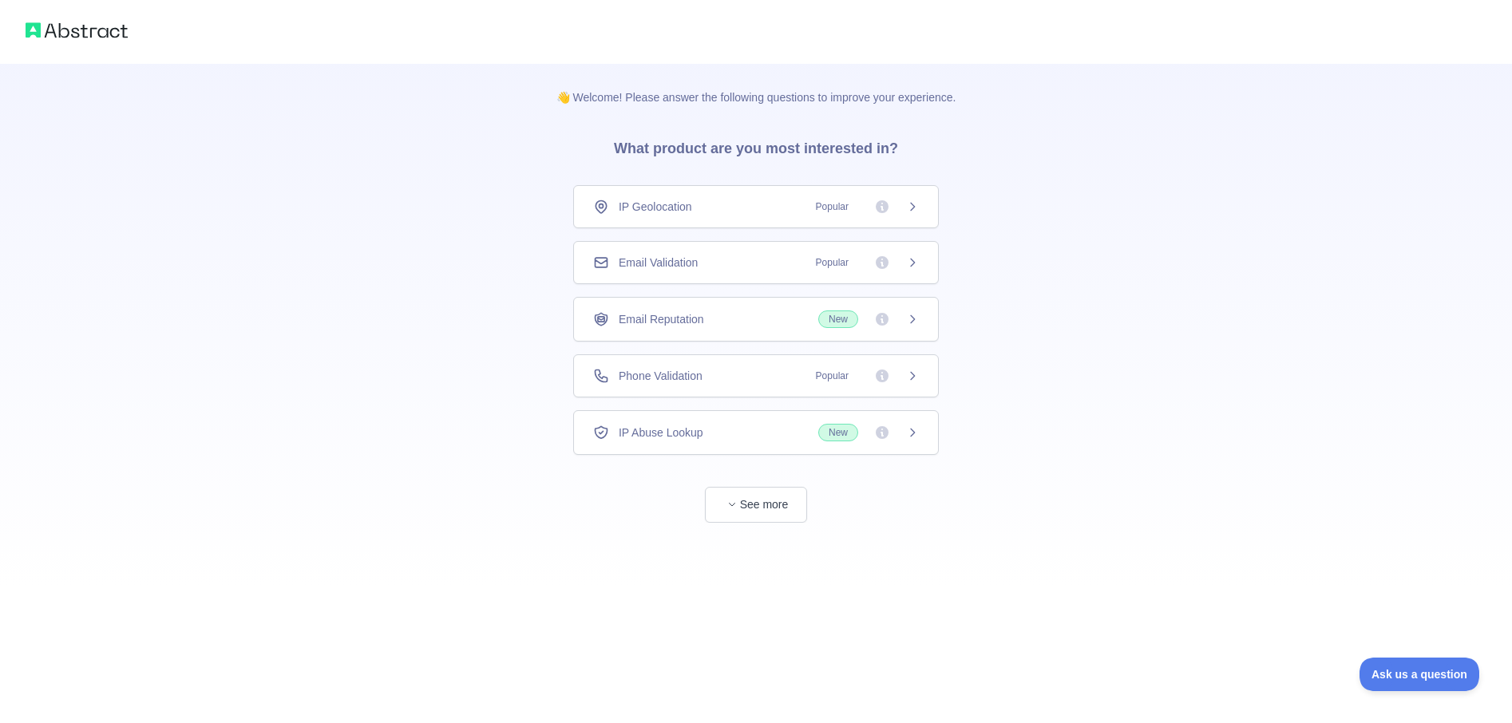
click at [698, 208] on div "IP Geolocation Popular" at bounding box center [756, 207] width 326 height 16
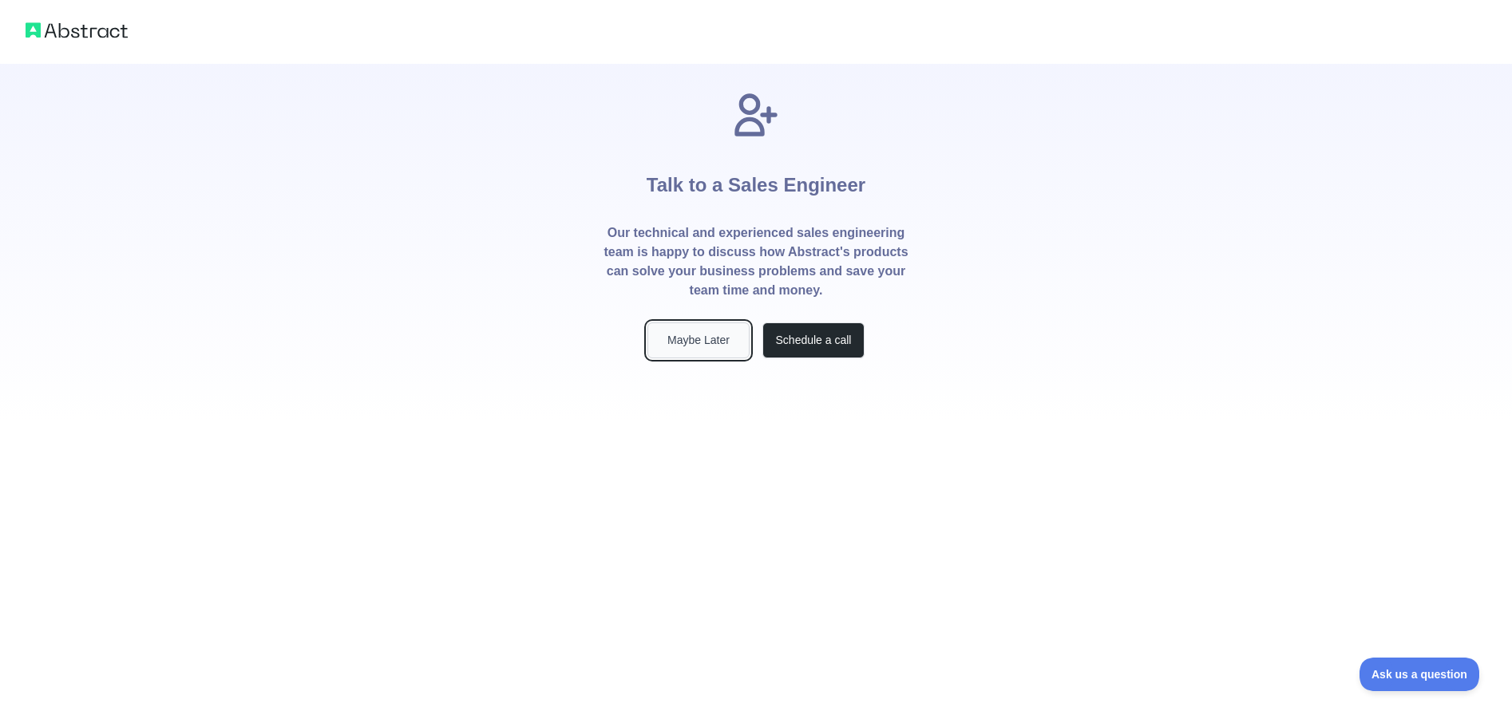
click at [694, 337] on button "Maybe Later" at bounding box center [698, 341] width 102 height 36
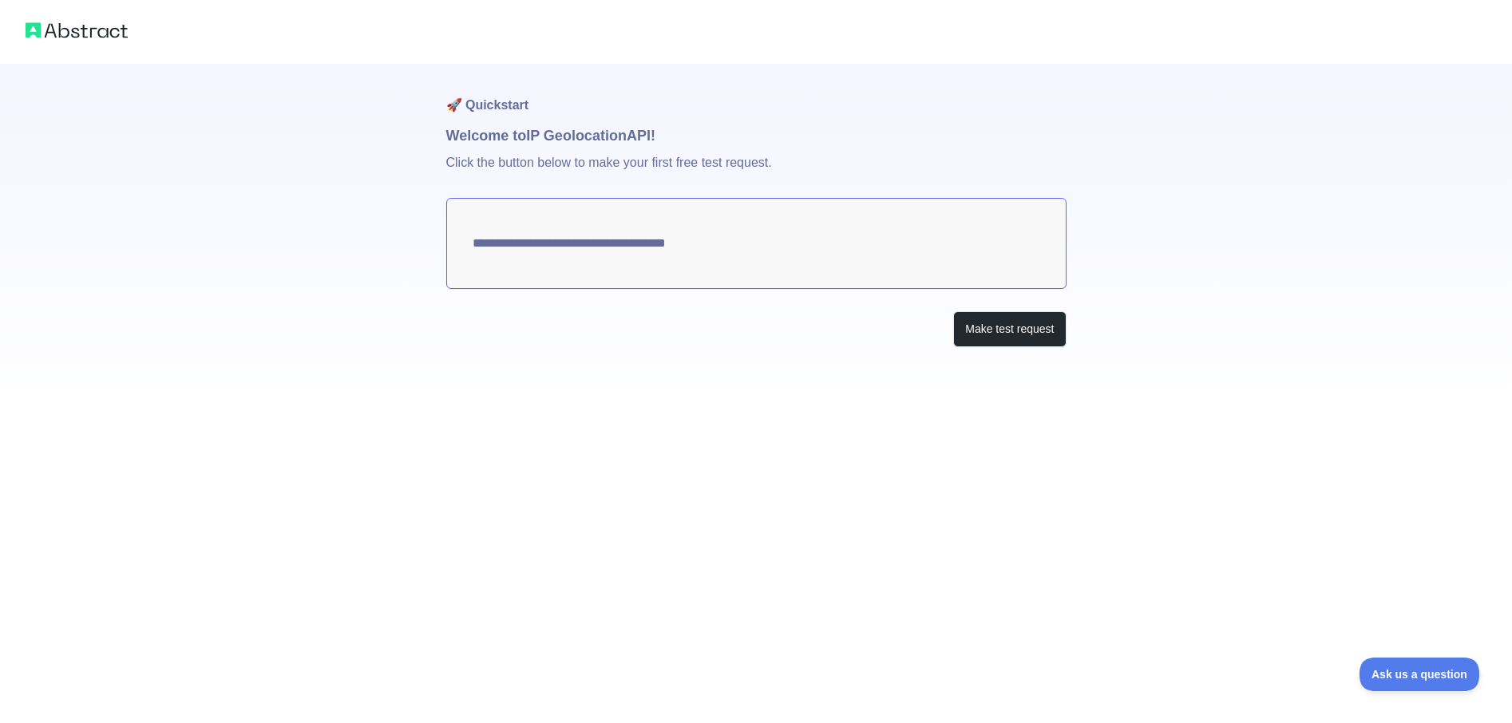
type textarea "**********"
click at [976, 337] on button "Make test request" at bounding box center [1009, 329] width 113 height 36
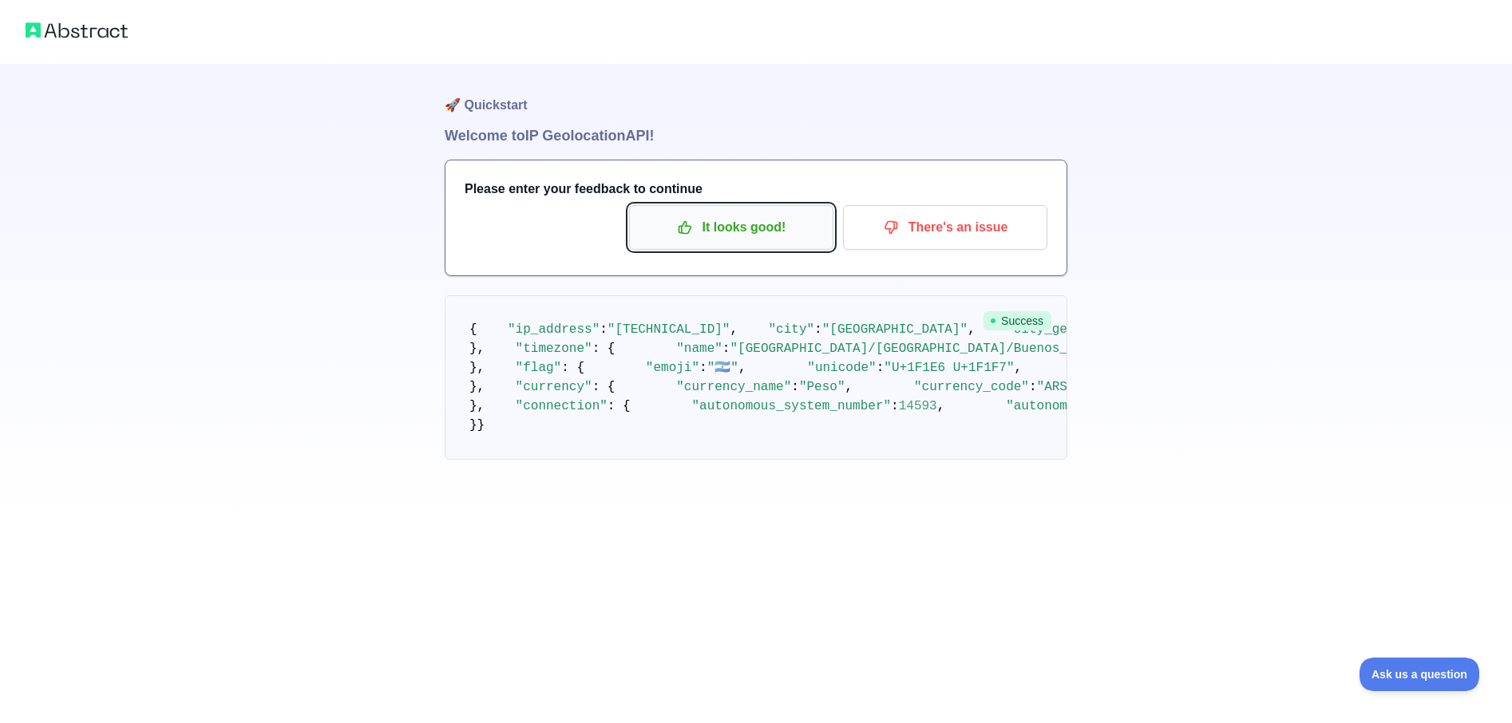
click at [753, 233] on p "It looks good!" at bounding box center [731, 227] width 180 height 27
